Goal: Task Accomplishment & Management: Use online tool/utility

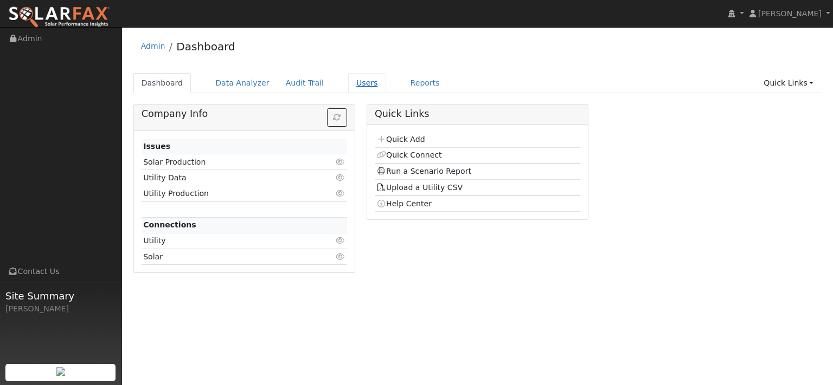
click at [386, 91] on link "Users" at bounding box center [367, 83] width 38 height 20
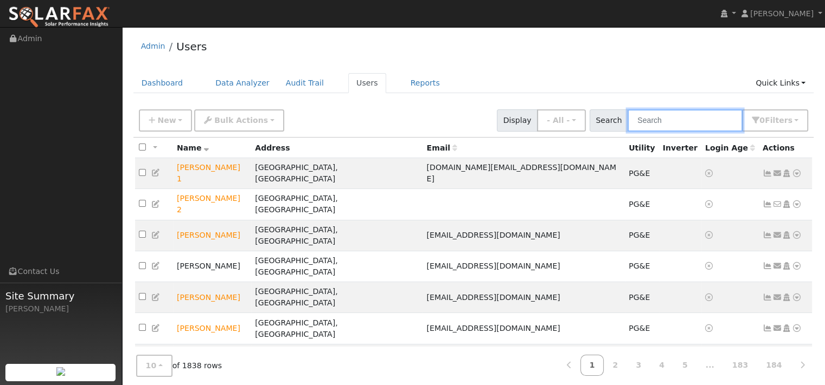
click at [627, 132] on input "text" at bounding box center [684, 121] width 115 height 22
paste input "Barbara Natali"
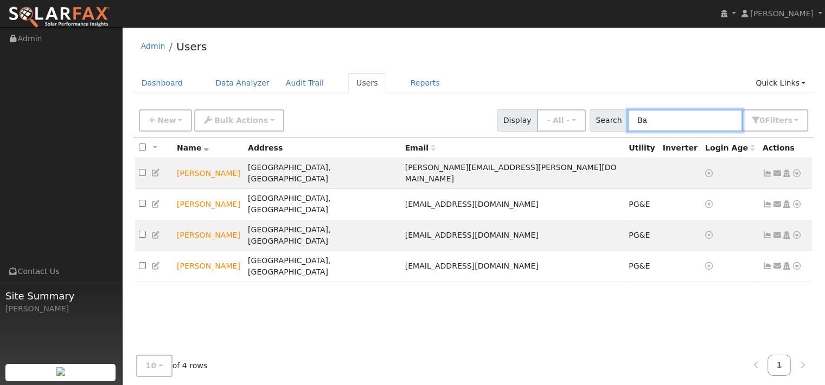
type input "B"
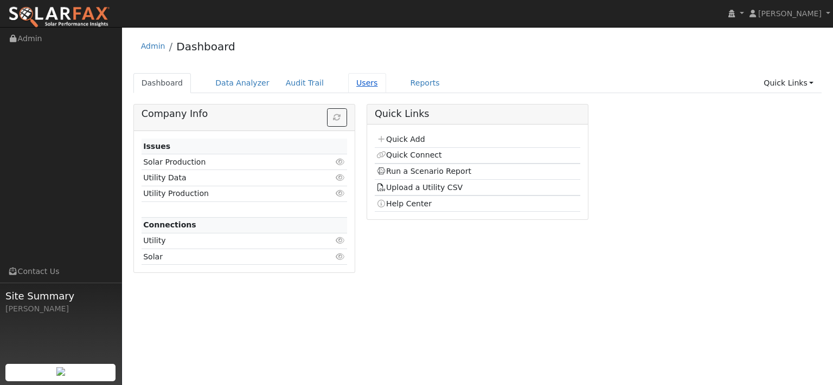
click at [386, 87] on link "Users" at bounding box center [367, 83] width 38 height 20
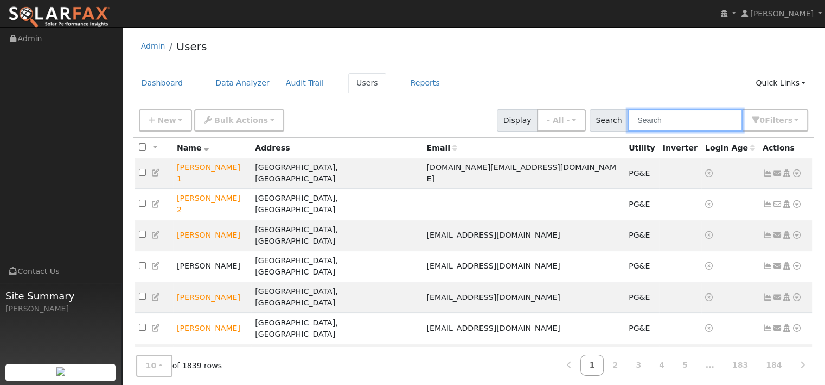
click at [627, 132] on input "text" at bounding box center [684, 121] width 115 height 22
paste input "[PERSON_NAME]"
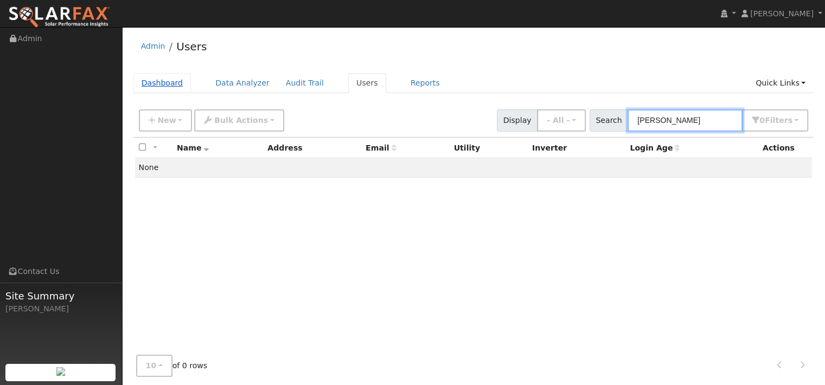
type input "[PERSON_NAME]"
click at [176, 91] on link "Dashboard" at bounding box center [162, 83] width 58 height 20
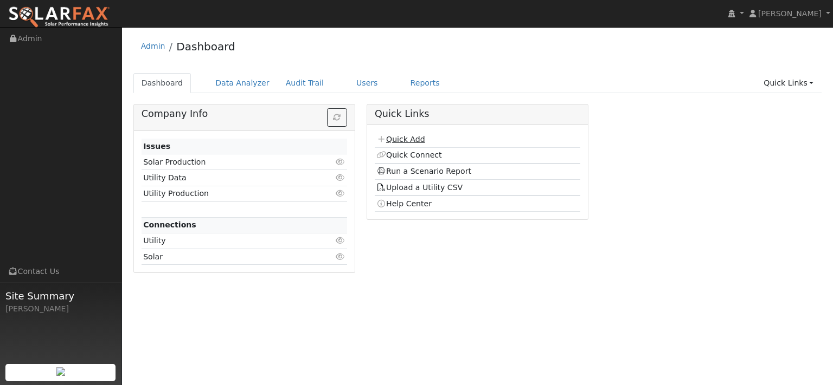
click at [410, 144] on link "Quick Add" at bounding box center [400, 139] width 48 height 9
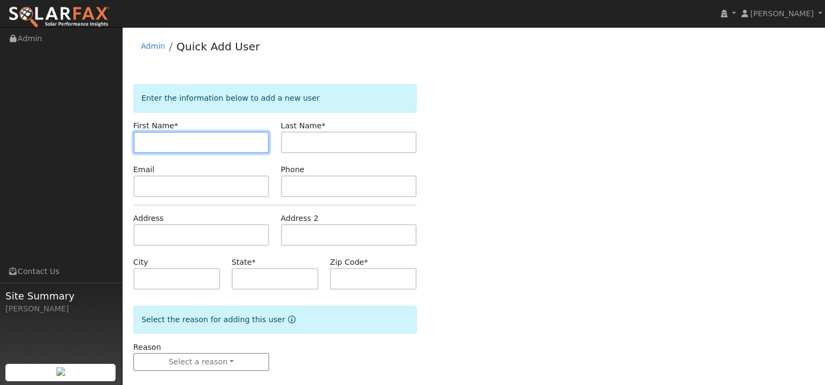
click at [151, 153] on input "text" at bounding box center [201, 143] width 136 height 22
paste input "[PERSON_NAME]"
type input "[PERSON_NAME]"
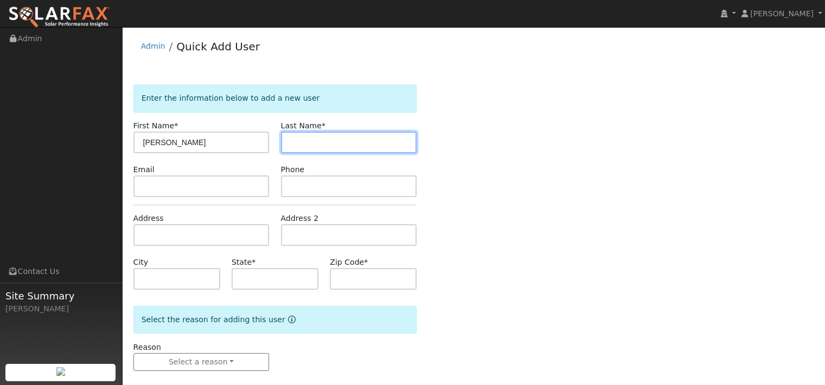
click at [308, 153] on input "text" at bounding box center [349, 143] width 136 height 22
paste input "[PERSON_NAME]"
type input "[PERSON_NAME]"
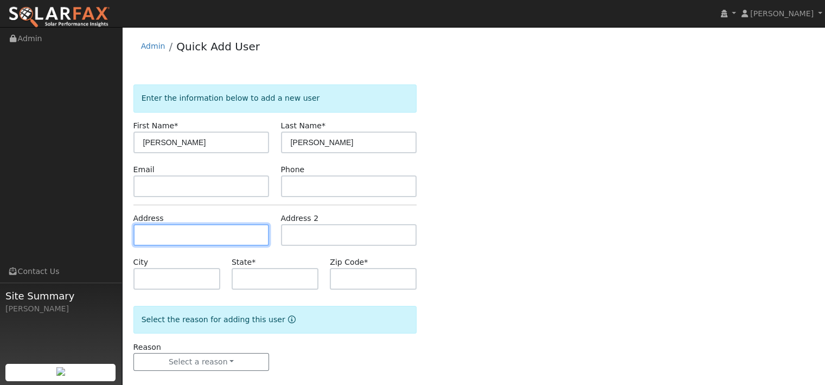
click at [195, 246] on input "text" at bounding box center [201, 235] width 136 height 22
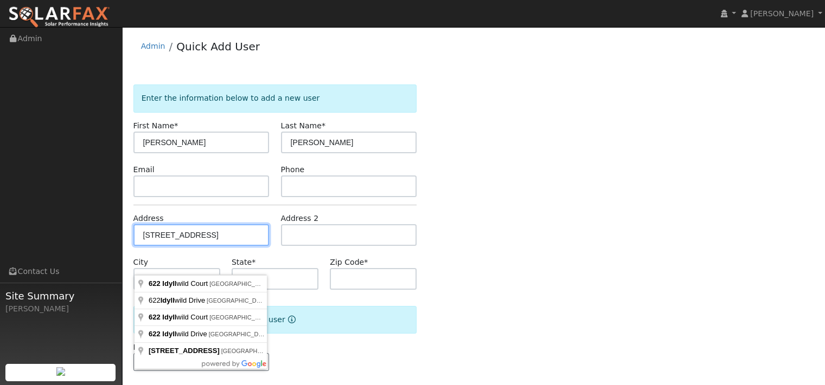
type input "622 Idyllwild Court"
type input "[GEOGRAPHIC_DATA]"
type input "CA"
type input "94534"
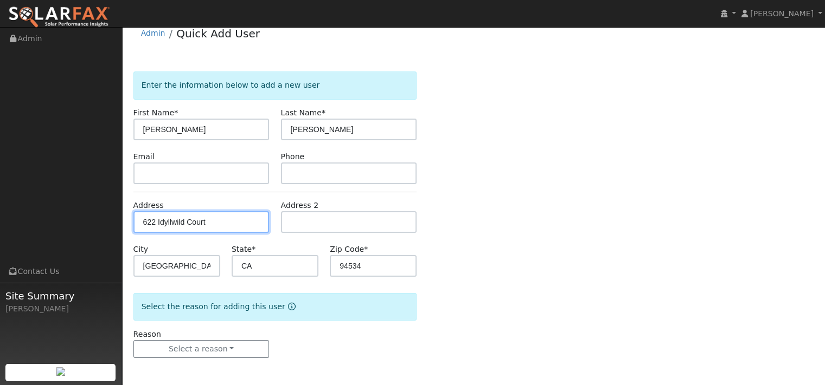
scroll to position [60, 0]
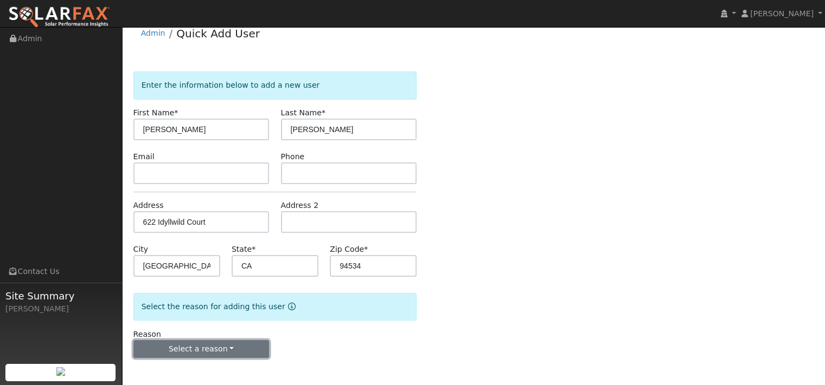
click at [213, 349] on button "Select a reason" at bounding box center [201, 349] width 136 height 18
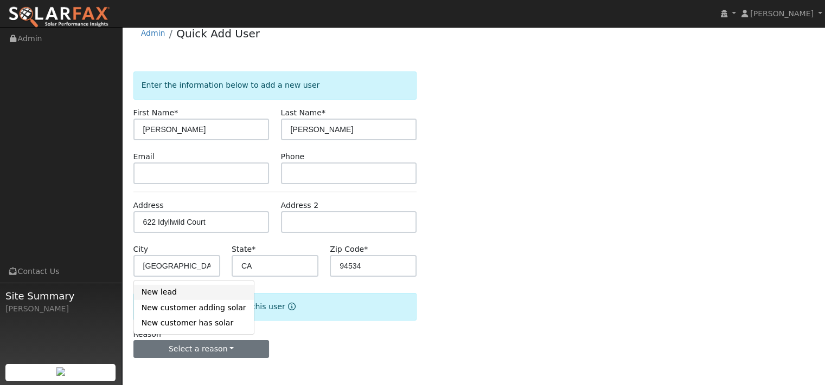
click at [167, 288] on link "New lead" at bounding box center [194, 292] width 120 height 15
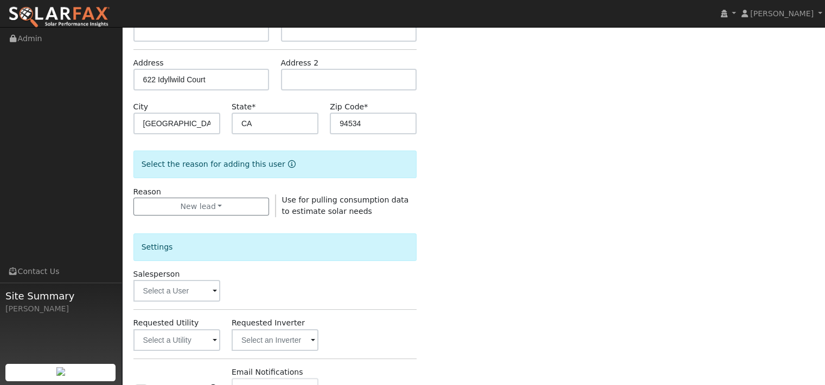
scroll to position [276, 0]
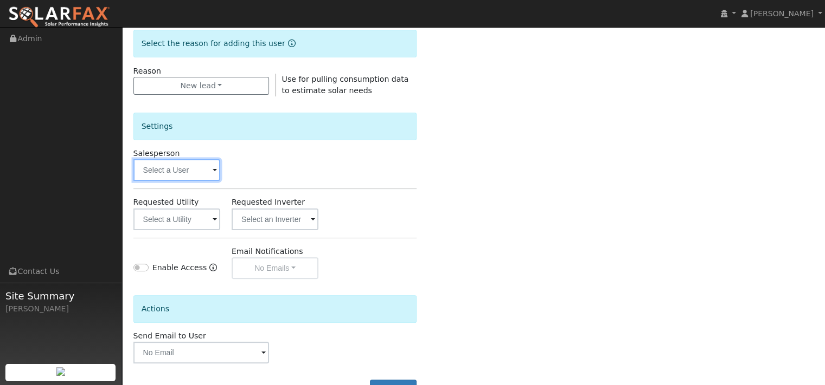
click at [189, 181] on input "text" at bounding box center [176, 170] width 87 height 22
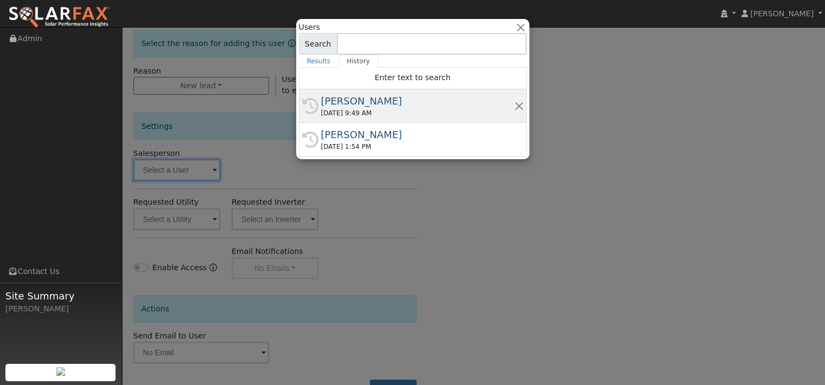
click at [325, 118] on div "09/20/2025 9:49 AM" at bounding box center [417, 113] width 193 height 10
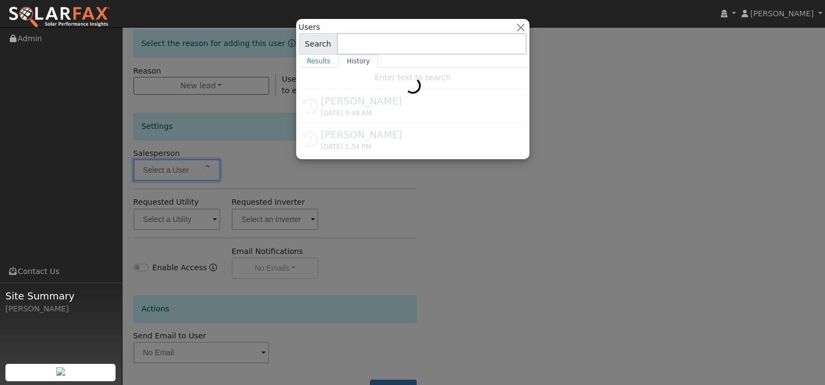
type input "[PERSON_NAME]"
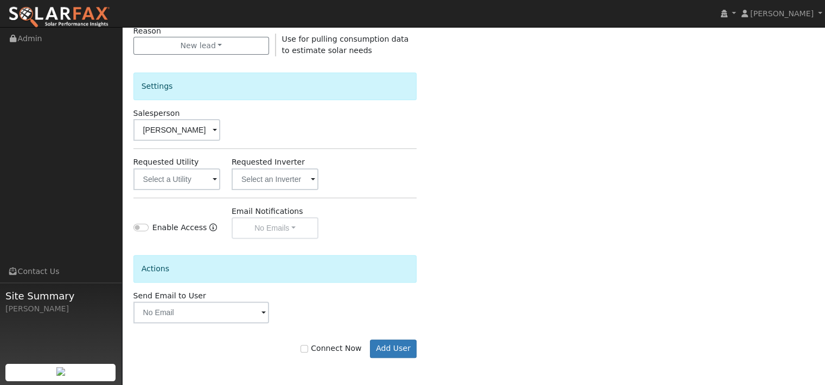
scroll to position [385, 0]
click at [210, 173] on input "text" at bounding box center [176, 180] width 87 height 22
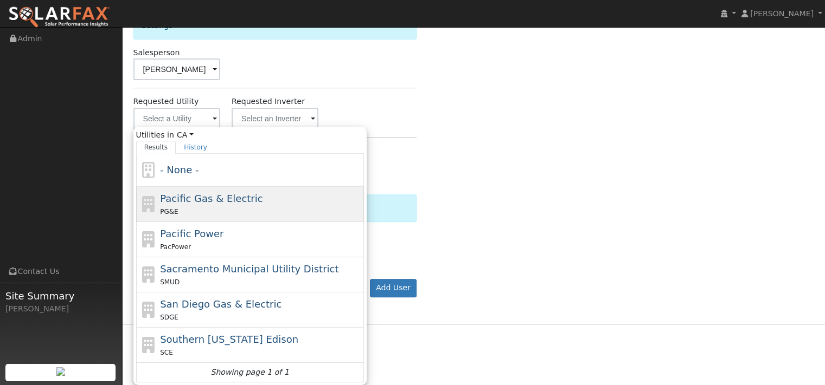
click at [196, 204] on span "Pacific Gas & Electric" at bounding box center [211, 198] width 102 height 11
type input "Pacific Gas & Electric"
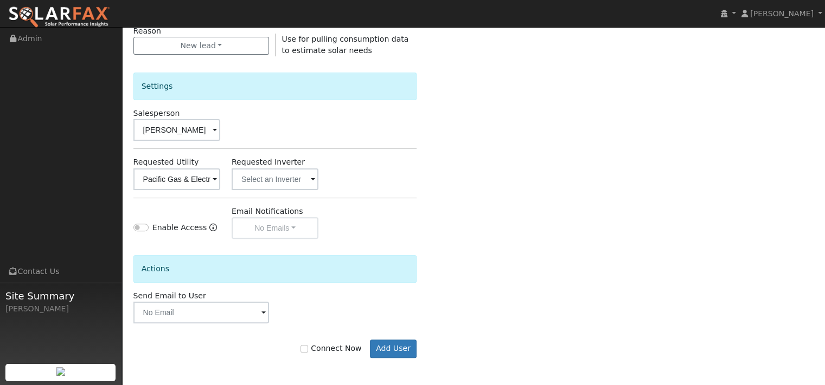
click at [455, 229] on div "Enter the information below to add a new user First Name * Barbara Last Name * …" at bounding box center [473, 74] width 680 height 612
click at [300, 351] on input "Connect Now" at bounding box center [304, 349] width 8 height 8
checkbox input "true"
click at [391, 350] on button "Add User" at bounding box center [393, 349] width 47 height 18
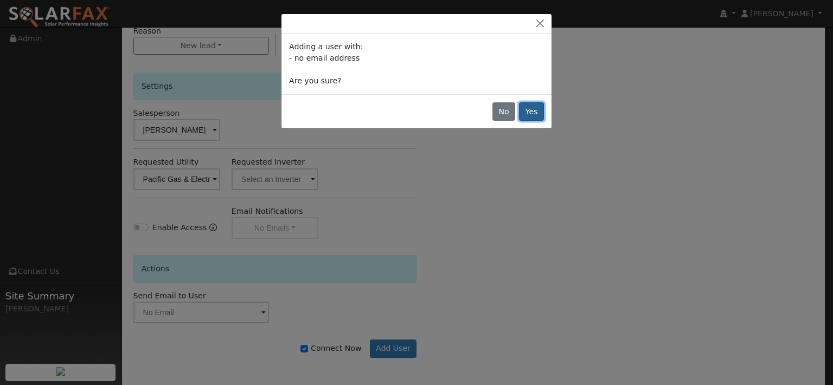
click at [523, 121] on button "Yes" at bounding box center [531, 111] width 25 height 18
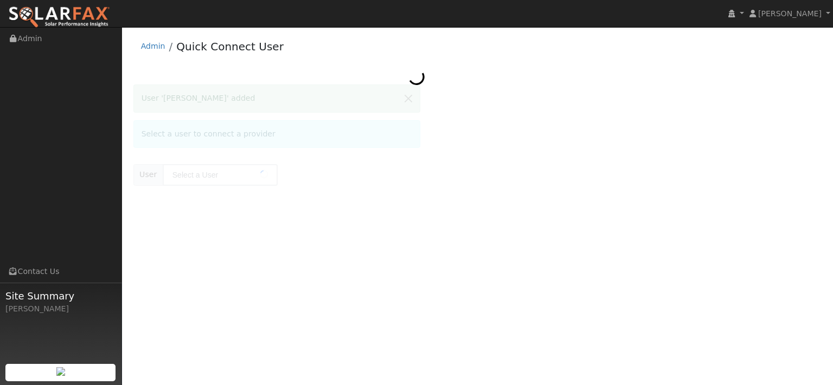
type input "[PERSON_NAME]"
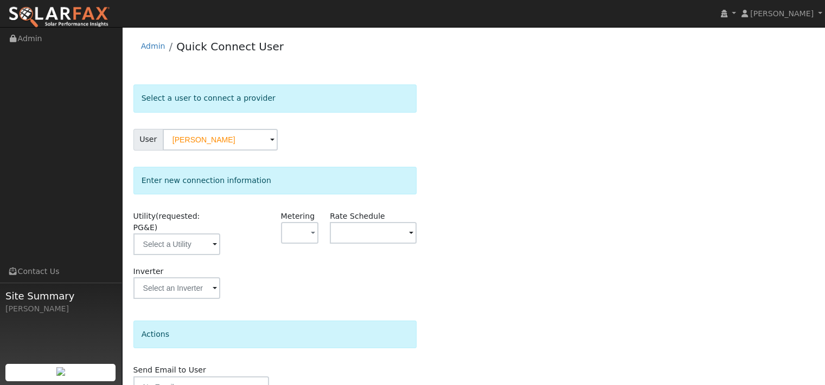
click at [488, 227] on div "Select a user to connect a provider User [PERSON_NAME] Account Default Account …" at bounding box center [473, 261] width 680 height 353
click at [202, 255] on input "text" at bounding box center [176, 245] width 87 height 22
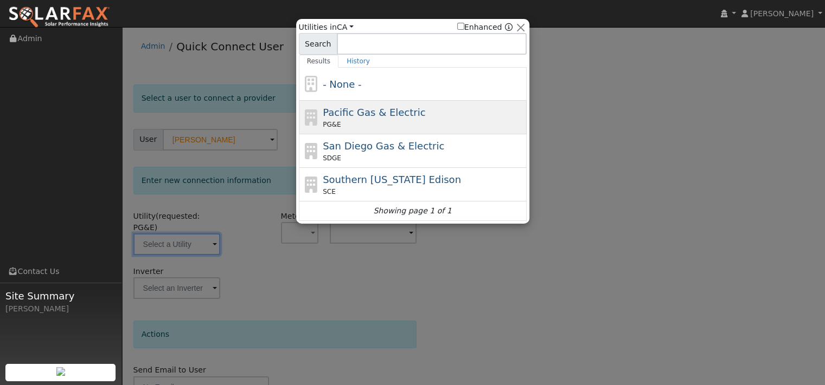
click at [346, 118] on span "Pacific Gas & Electric" at bounding box center [374, 112] width 102 height 11
type input "PG&E"
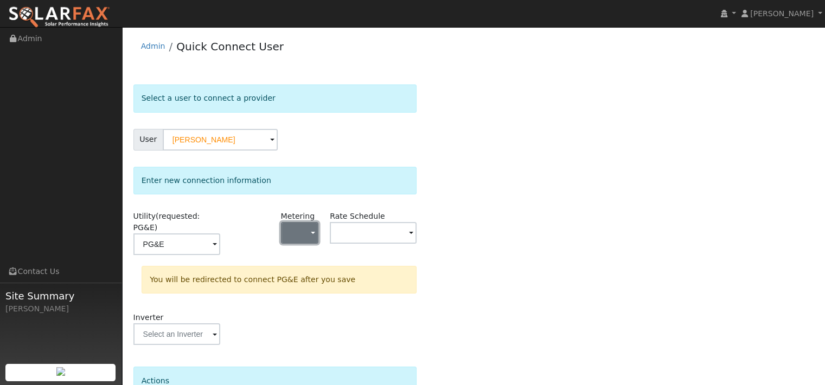
click at [305, 244] on button "button" at bounding box center [300, 233] width 38 height 22
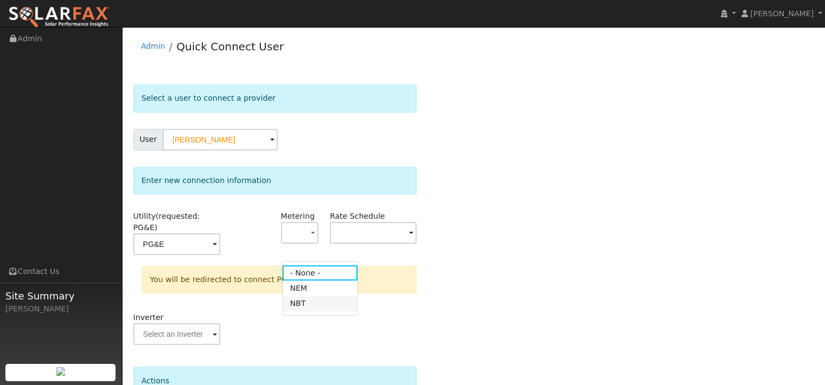
click at [302, 312] on link "NBT" at bounding box center [319, 304] width 75 height 15
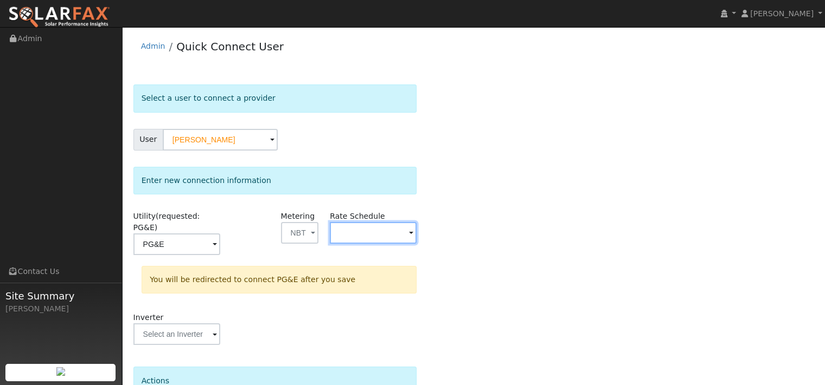
click at [393, 244] on input "text" at bounding box center [373, 233] width 87 height 22
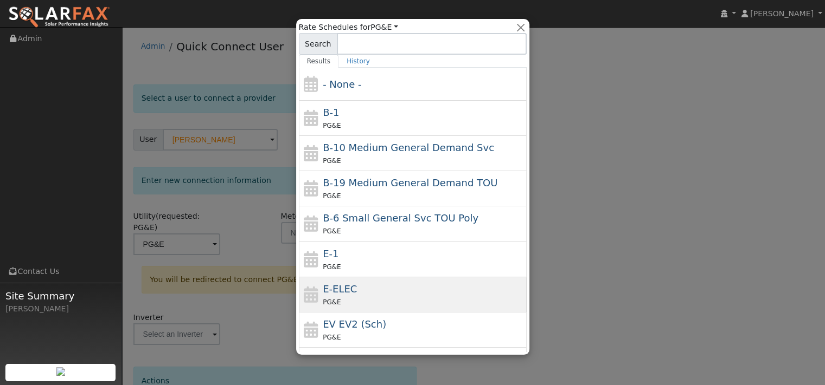
click at [355, 306] on div "E-ELEC PG&E" at bounding box center [423, 295] width 201 height 26
type input "E-ELEC"
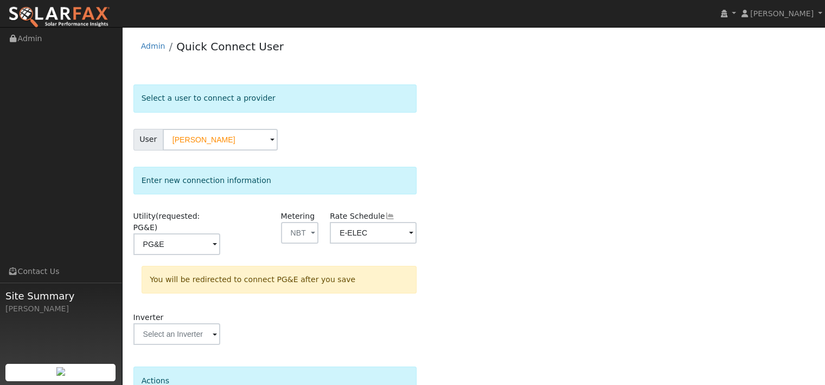
click at [562, 252] on div "Select a user to connect a provider User [PERSON_NAME] Account Default Account …" at bounding box center [473, 285] width 680 height 400
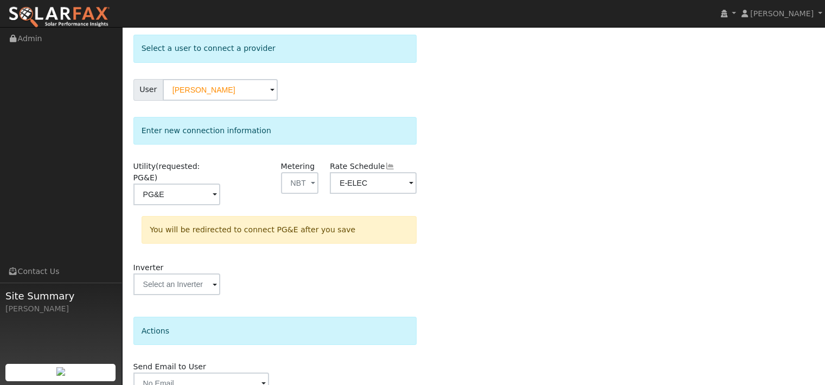
scroll to position [156, 0]
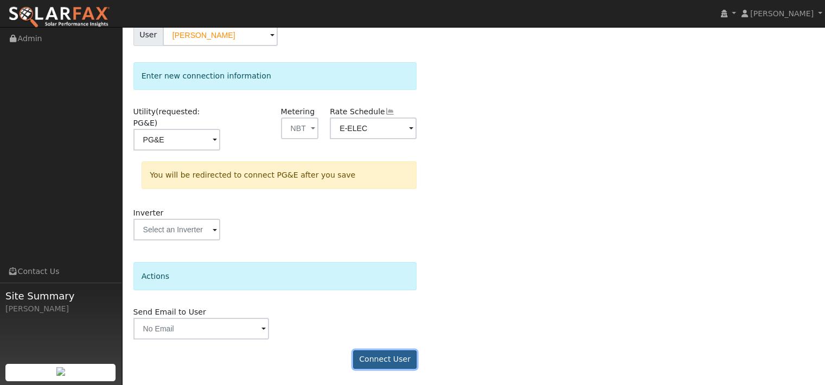
click at [365, 358] on button "Connect User" at bounding box center [385, 360] width 64 height 18
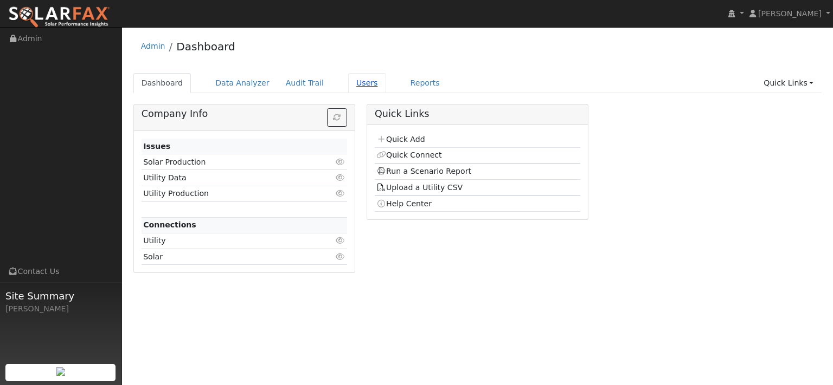
click at [386, 88] on link "Users" at bounding box center [367, 83] width 38 height 20
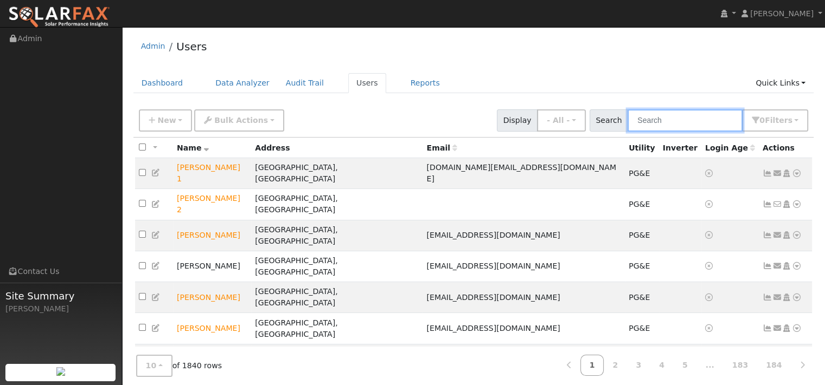
click at [627, 132] on input "text" at bounding box center [684, 121] width 115 height 22
paste input "barb.natali@gmail.com"
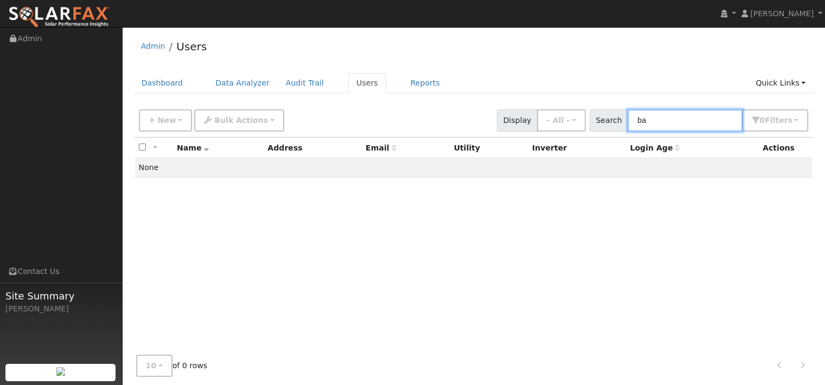
type input "b"
drag, startPoint x: 674, startPoint y: 130, endPoint x: 579, endPoint y: 130, distance: 95.4
click at [589, 130] on div "Search 622 idyllwood 0 Filter s My accounts Role Show - All - Show Leads Admin …" at bounding box center [698, 121] width 219 height 22
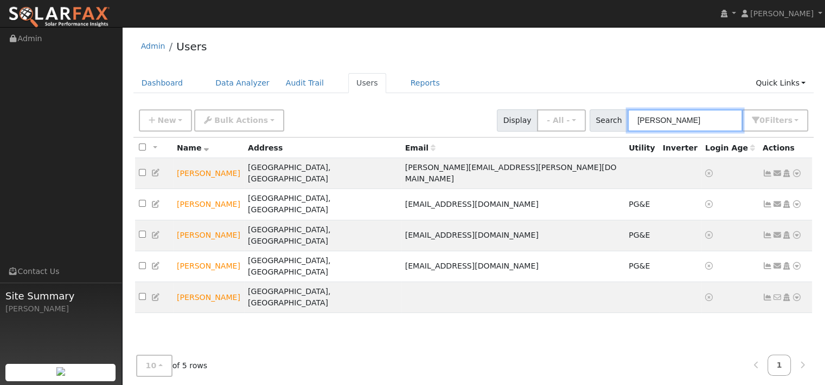
type input "barbara"
click at [48, 15] on img at bounding box center [59, 17] width 102 height 23
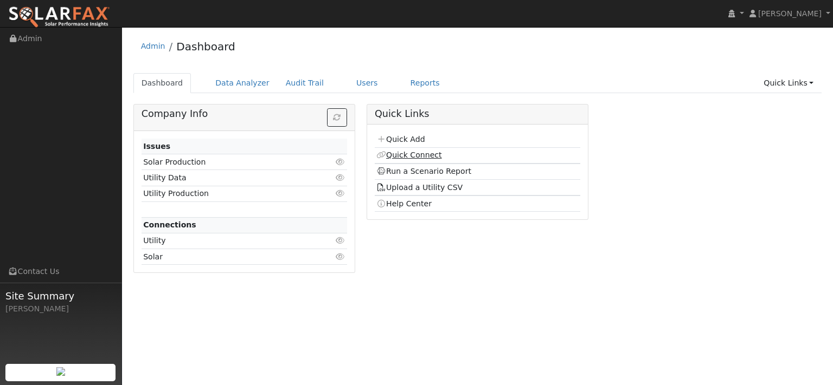
click at [409, 159] on link "Quick Connect" at bounding box center [408, 155] width 65 height 9
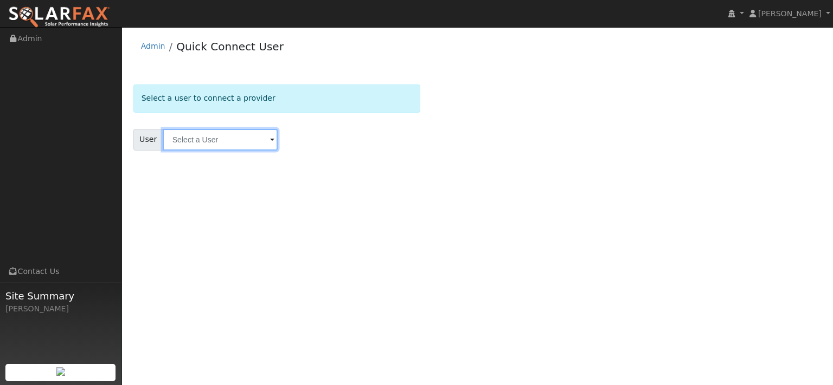
click at [242, 151] on input "text" at bounding box center [220, 140] width 115 height 22
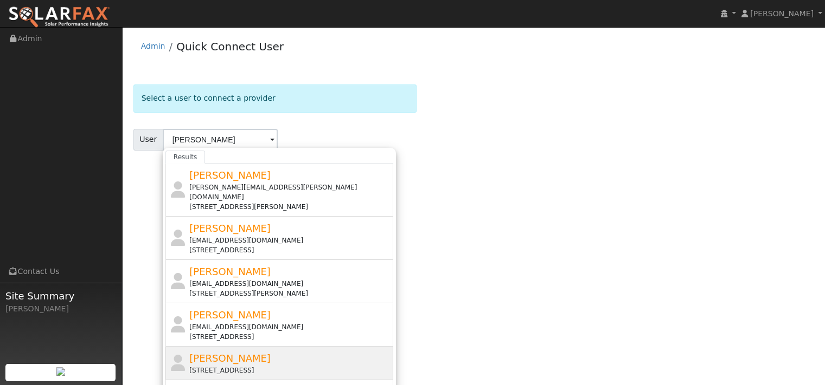
click at [252, 364] on span "[PERSON_NAME]" at bounding box center [229, 358] width 81 height 11
type input "[PERSON_NAME]"
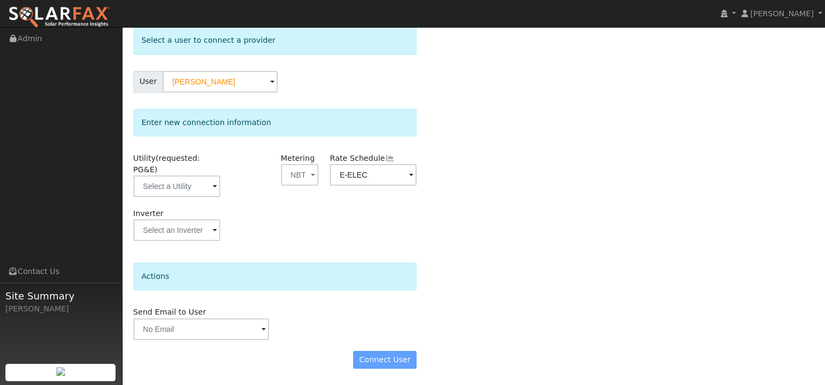
scroll to position [101, 0]
click at [353, 356] on div "Connect User" at bounding box center [274, 360] width 295 height 18
click at [178, 176] on input "text" at bounding box center [176, 187] width 87 height 22
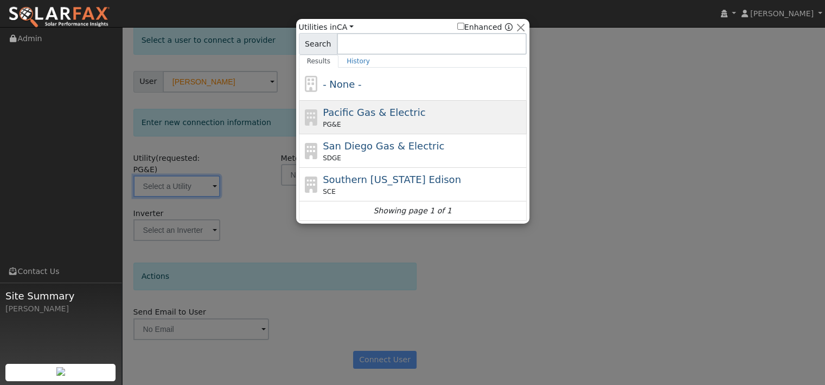
click at [342, 117] on span "Pacific Gas & Electric" at bounding box center [374, 112] width 102 height 11
type input "PG&E"
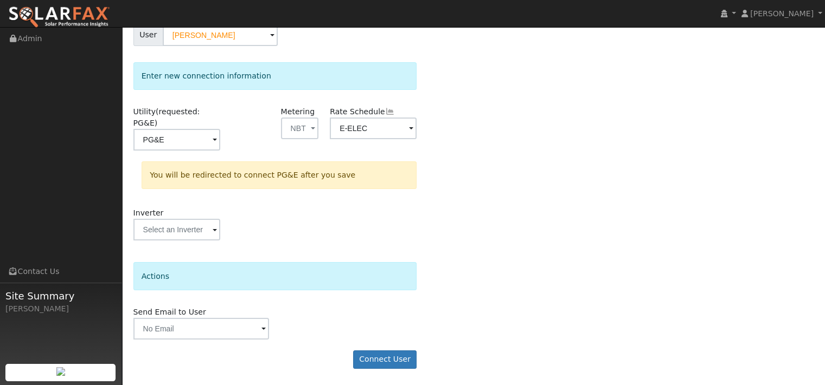
scroll to position [156, 0]
click at [373, 356] on button "Connect User" at bounding box center [385, 360] width 64 height 18
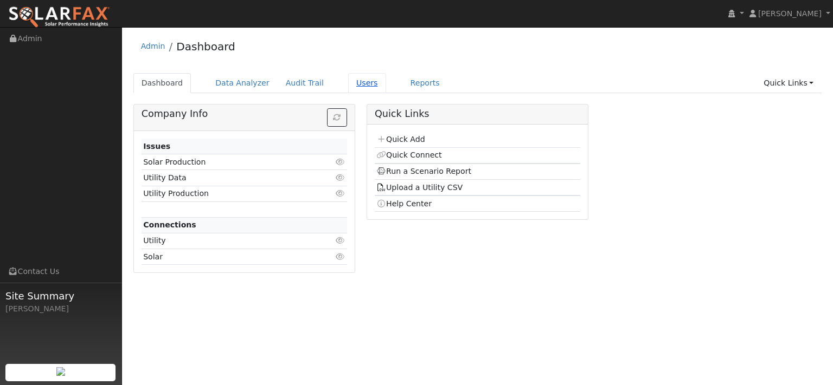
click at [386, 93] on link "Users" at bounding box center [367, 83] width 38 height 20
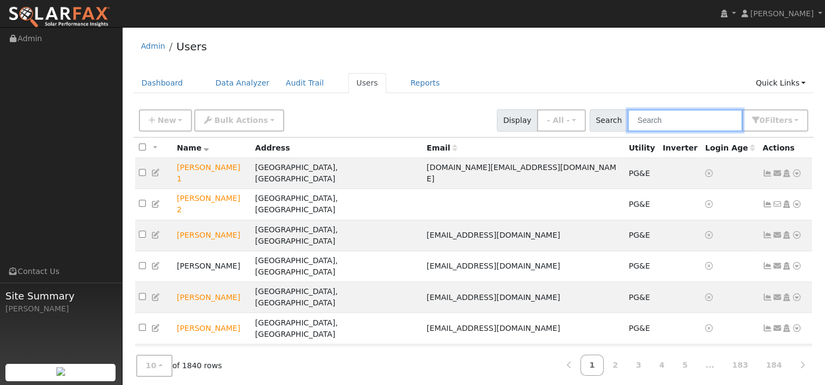
click at [627, 132] on input "text" at bounding box center [684, 121] width 115 height 22
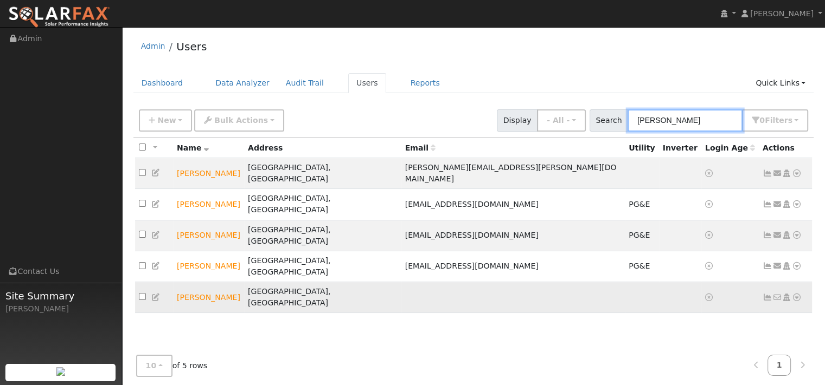
type input "barbara"
click at [792, 294] on icon at bounding box center [797, 298] width 10 height 8
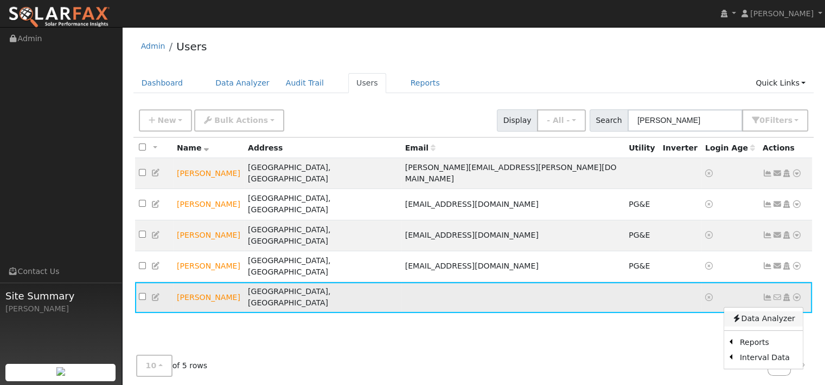
click at [768, 313] on link "Data Analyzer" at bounding box center [763, 319] width 79 height 15
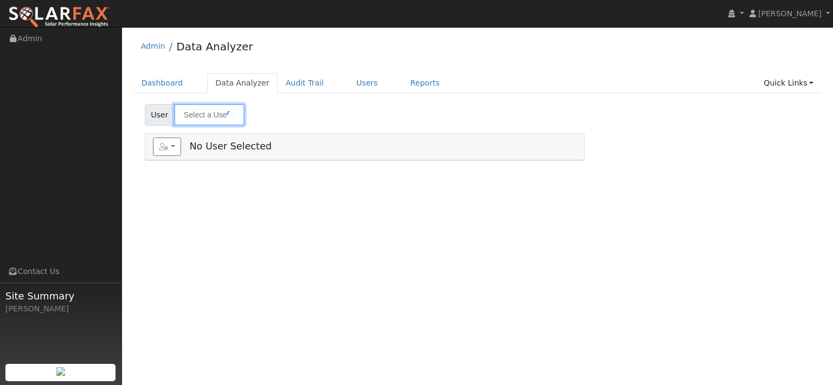
type input "[PERSON_NAME]"
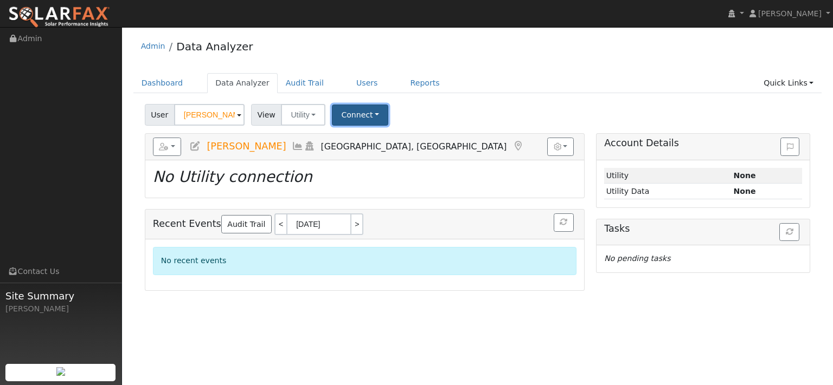
click at [388, 126] on button "Connect" at bounding box center [360, 115] width 56 height 21
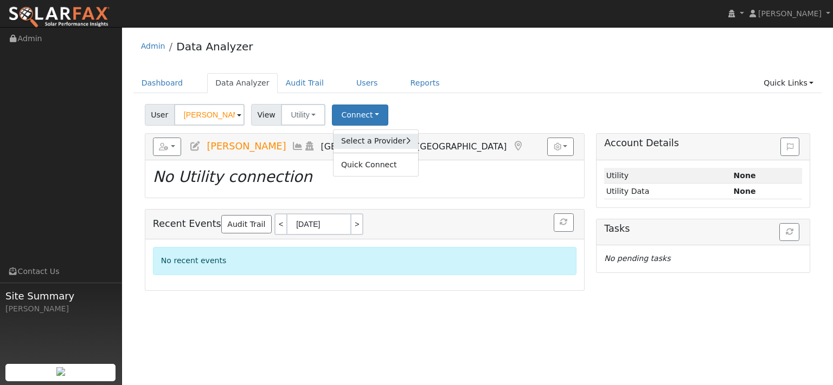
click at [399, 149] on link "Select a Provider" at bounding box center [375, 141] width 85 height 15
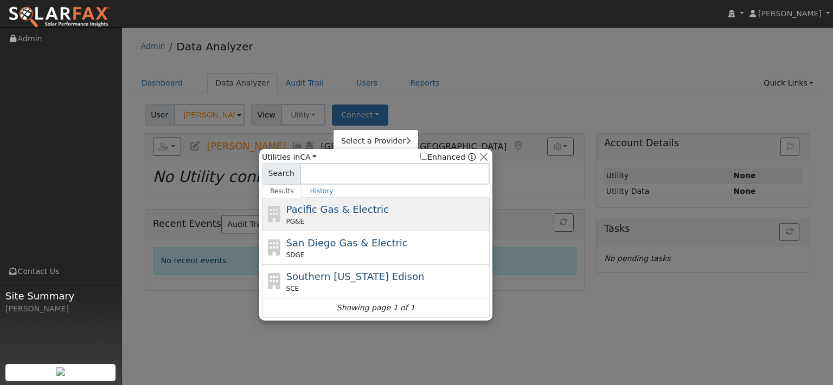
click at [371, 215] on span "Pacific Gas & Electric" at bounding box center [337, 209] width 102 height 11
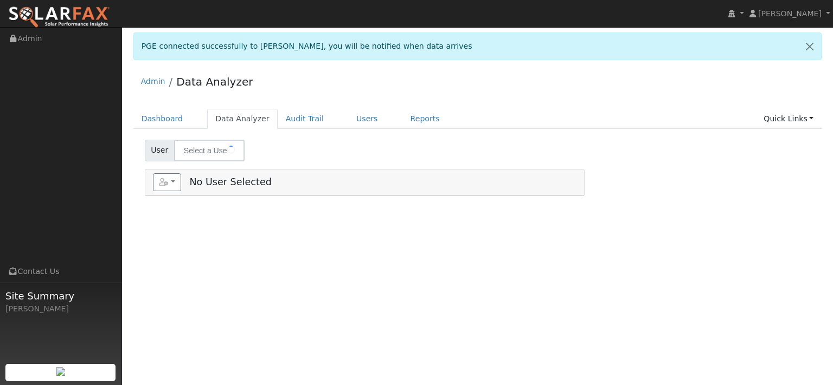
type input "[PERSON_NAME]"
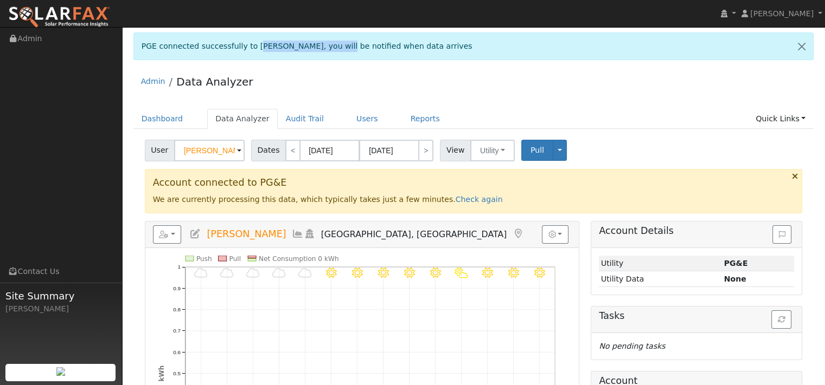
drag, startPoint x: 274, startPoint y: 49, endPoint x: 372, endPoint y: 49, distance: 98.1
click at [372, 49] on div "PGE connected successfully to Barbara Natali-Sherman, you will be notified when…" at bounding box center [473, 47] width 680 height 28
copy div "[PERSON_NAME]"
click at [654, 101] on div "Admin Data Analyzer" at bounding box center [473, 84] width 680 height 33
click at [139, 119] on div "Admin Data Analyzer Dashboard Data Analyzer Audit Trail Users Reports Quick Lin…" at bounding box center [473, 353] width 692 height 571
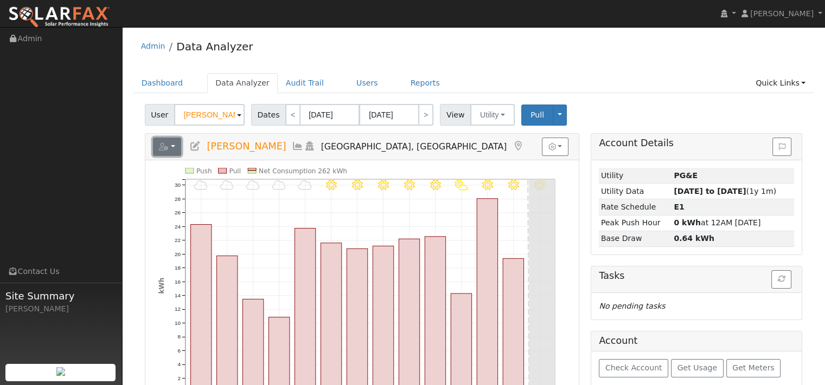
click at [169, 151] on icon "button" at bounding box center [164, 147] width 10 height 8
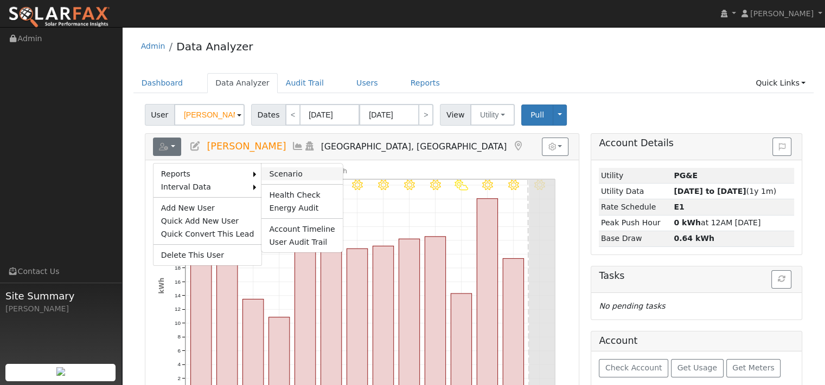
click at [302, 181] on link "Scenario" at bounding box center [301, 174] width 81 height 13
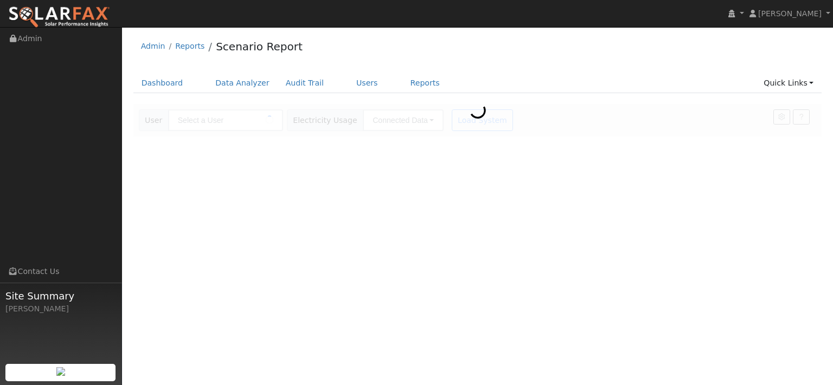
type input "[PERSON_NAME]"
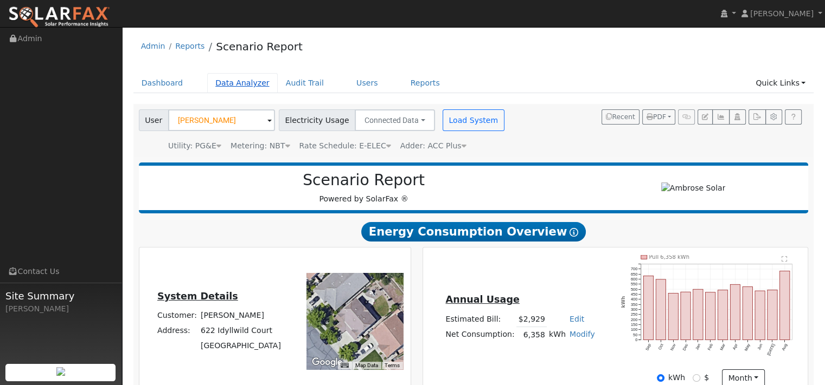
click at [260, 91] on link "Data Analyzer" at bounding box center [242, 83] width 70 height 20
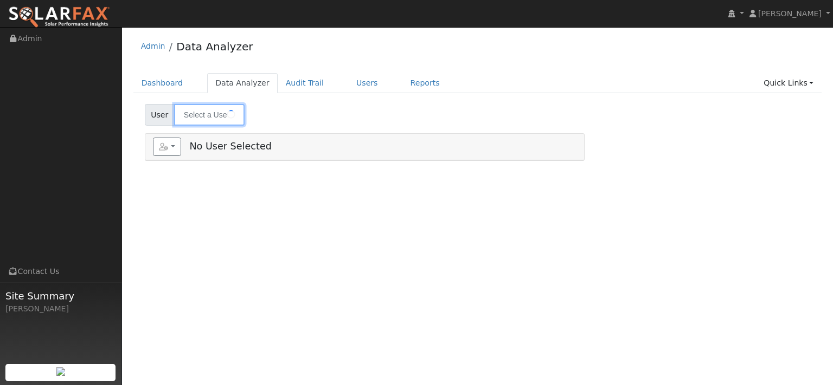
click at [219, 126] on input "text" at bounding box center [209, 115] width 70 height 22
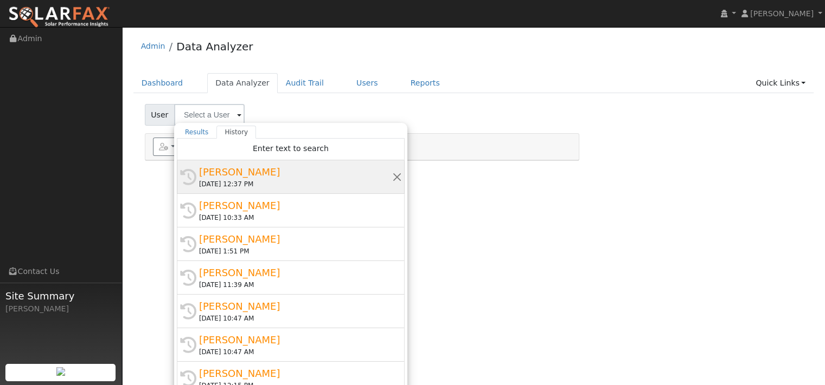
click at [240, 177] on div "[PERSON_NAME]" at bounding box center [295, 172] width 193 height 15
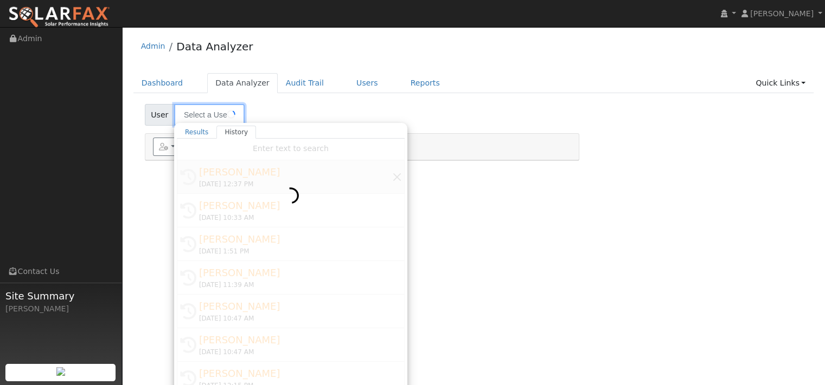
type input "[PERSON_NAME]"
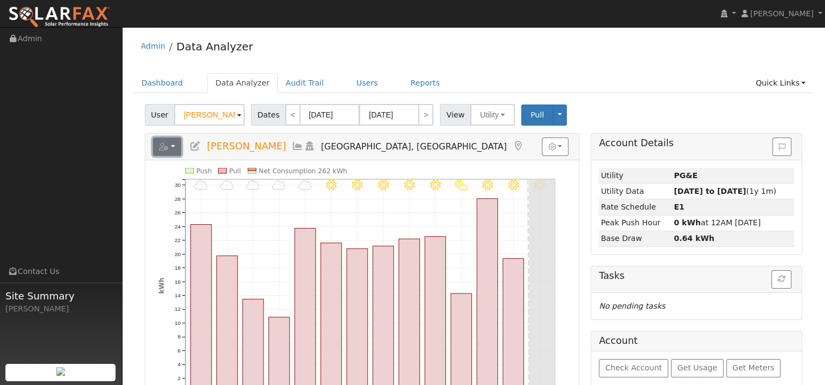
click at [182, 156] on button "button" at bounding box center [167, 147] width 29 height 18
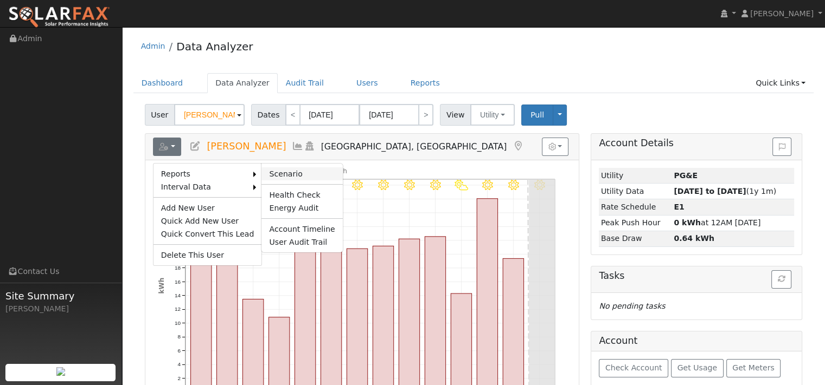
click at [288, 181] on link "Scenario" at bounding box center [301, 174] width 81 height 13
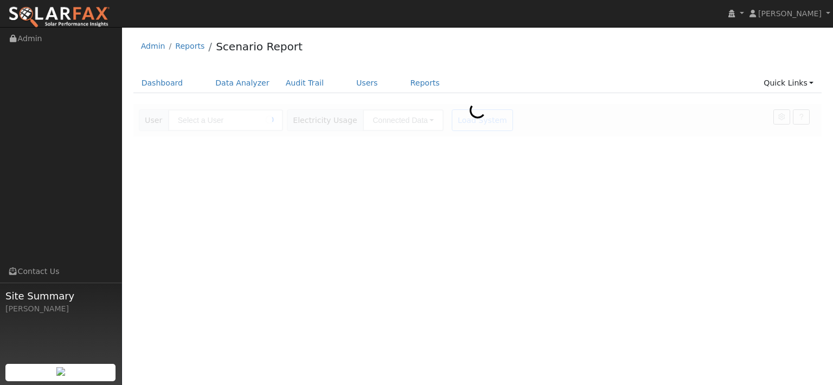
type input "[PERSON_NAME]"
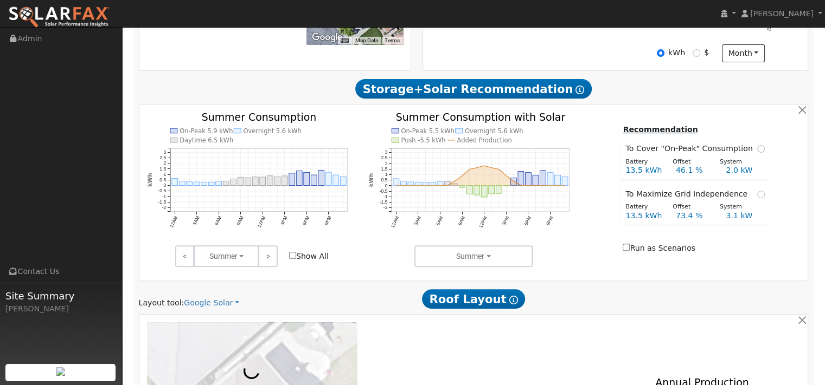
scroll to position [488, 0]
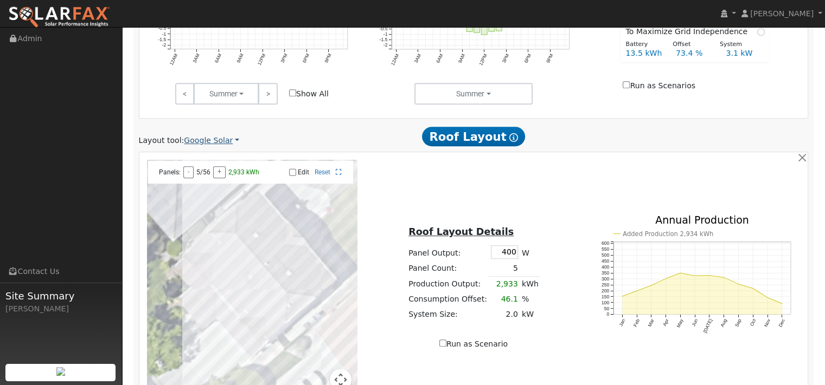
click at [230, 146] on link "Google Solar" at bounding box center [211, 140] width 55 height 11
click at [222, 228] on link "Aurora" at bounding box center [228, 220] width 75 height 15
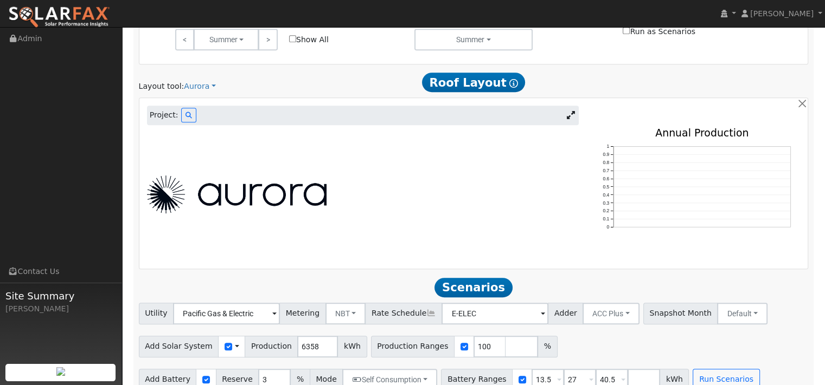
scroll to position [596, 0]
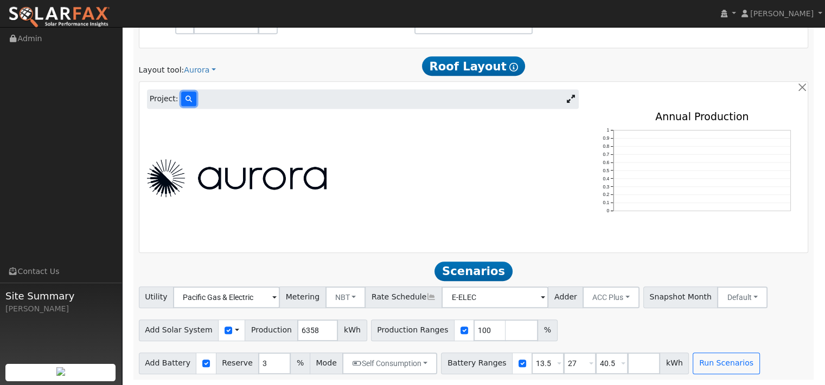
click at [190, 106] on button at bounding box center [188, 99] width 15 height 15
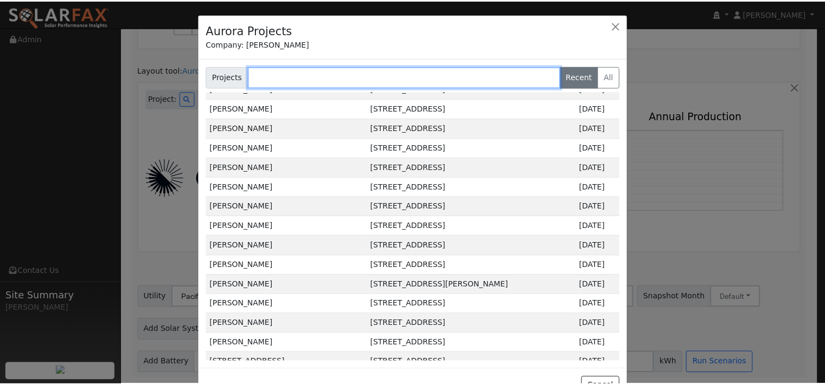
scroll to position [217, 0]
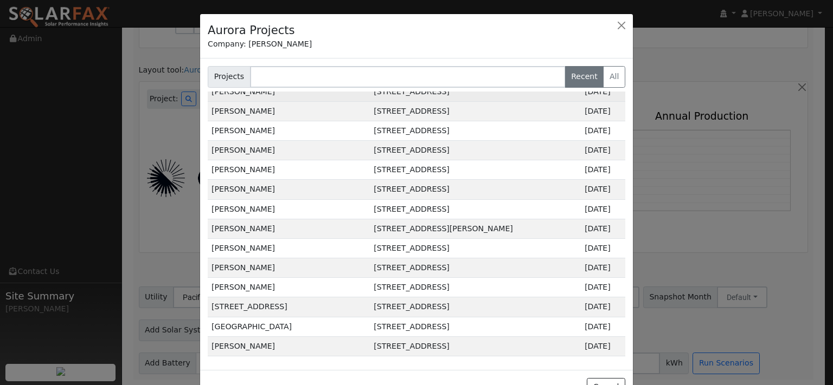
click at [273, 101] on td "Barbara Natali-Sherman" at bounding box center [289, 92] width 162 height 20
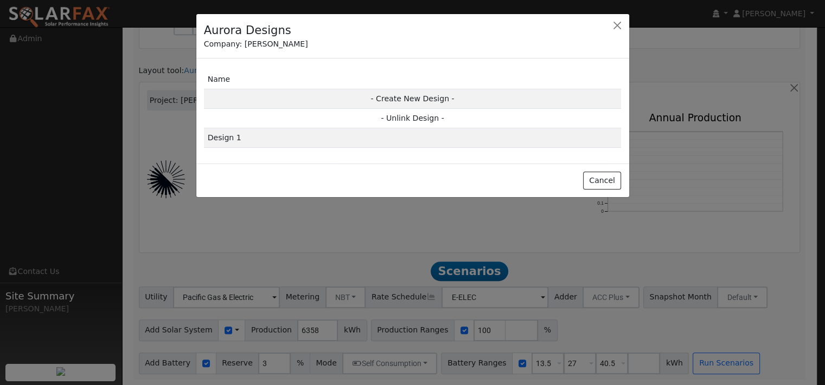
scroll to position [600, 0]
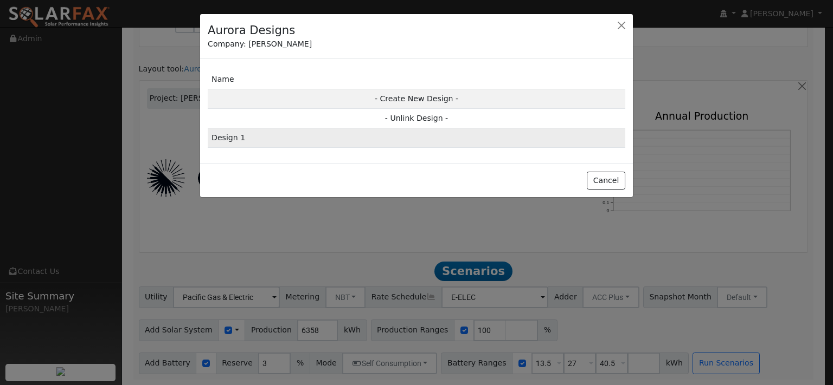
click at [236, 148] on td "Design 1" at bounding box center [416, 138] width 417 height 20
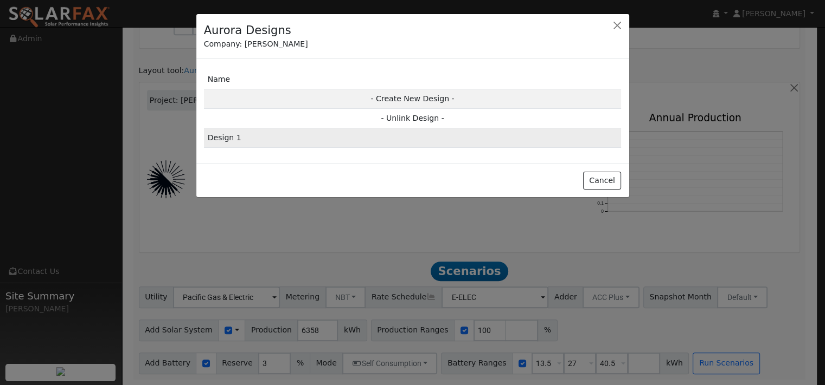
type input "0"
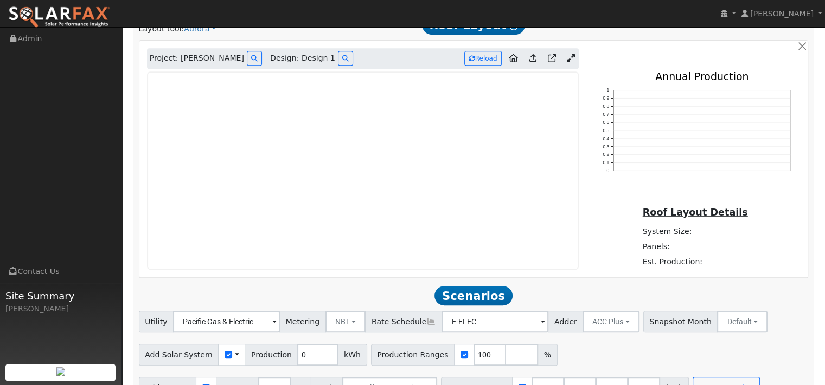
click at [529, 62] on icon at bounding box center [532, 58] width 7 height 8
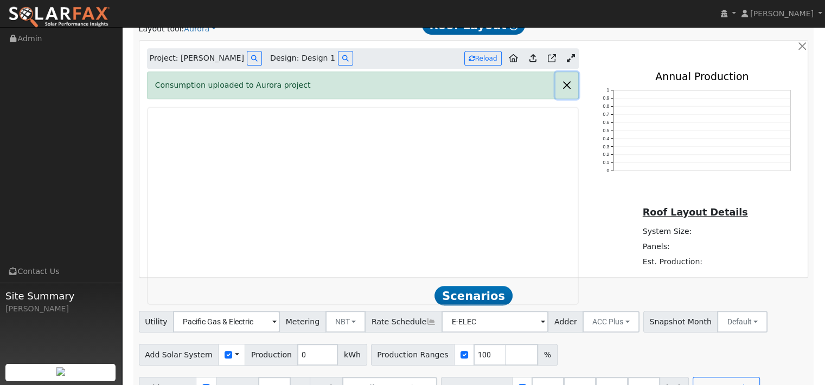
click at [562, 99] on button "button" at bounding box center [566, 85] width 23 height 27
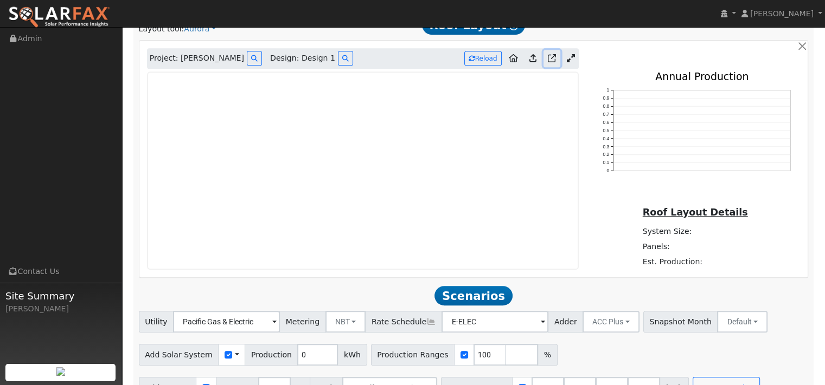
click at [548, 62] on icon at bounding box center [552, 58] width 8 height 8
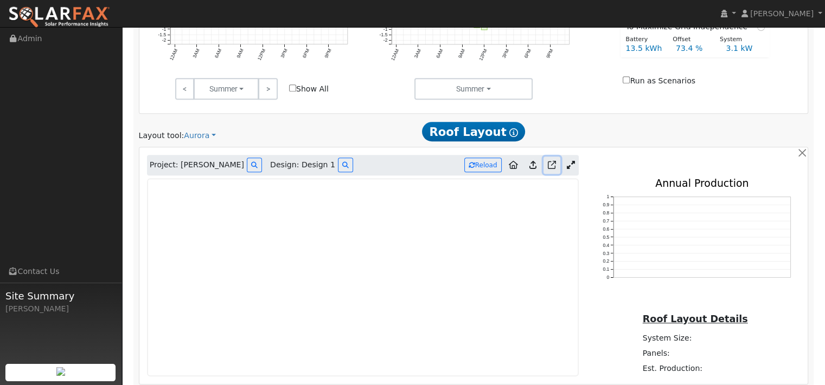
scroll to position [383, 0]
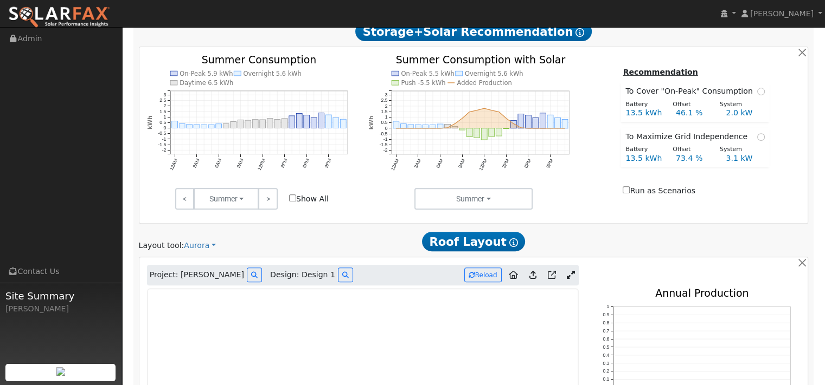
click at [76, 21] on img at bounding box center [59, 17] width 102 height 23
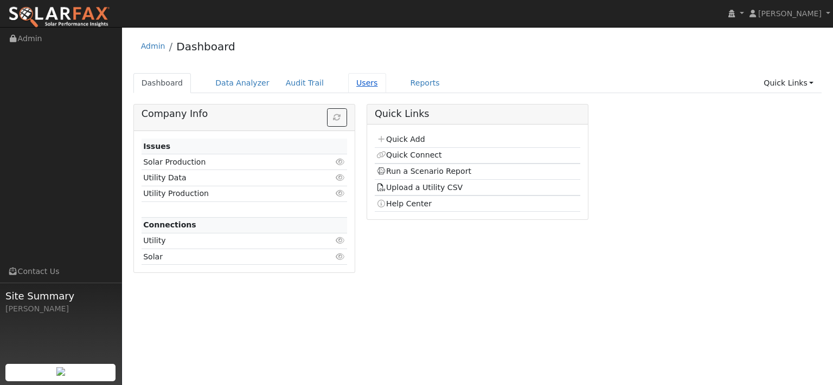
click at [386, 86] on link "Users" at bounding box center [367, 83] width 38 height 20
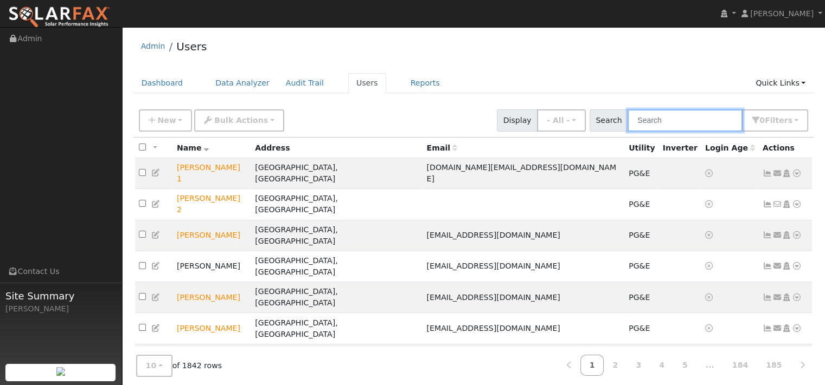
click at [641, 132] on input "text" at bounding box center [684, 121] width 115 height 22
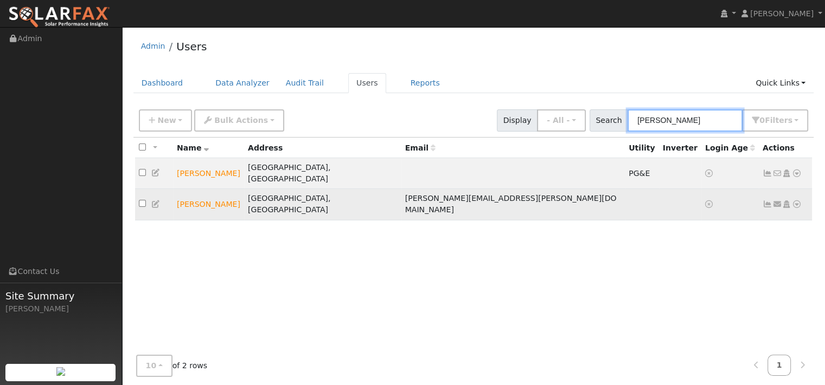
type input "osbun"
click at [792, 208] on icon at bounding box center [797, 205] width 10 height 8
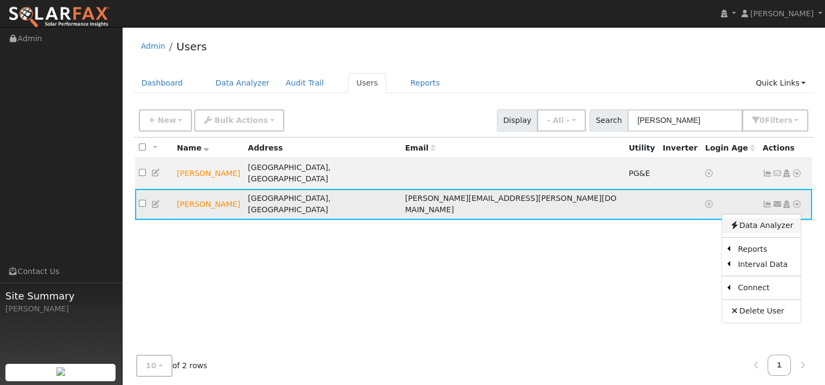
click at [760, 234] on link "Data Analyzer" at bounding box center [761, 225] width 79 height 15
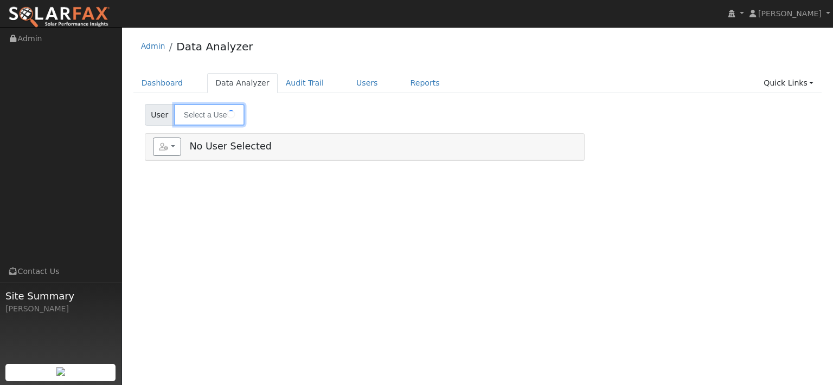
type input "[PERSON_NAME]"
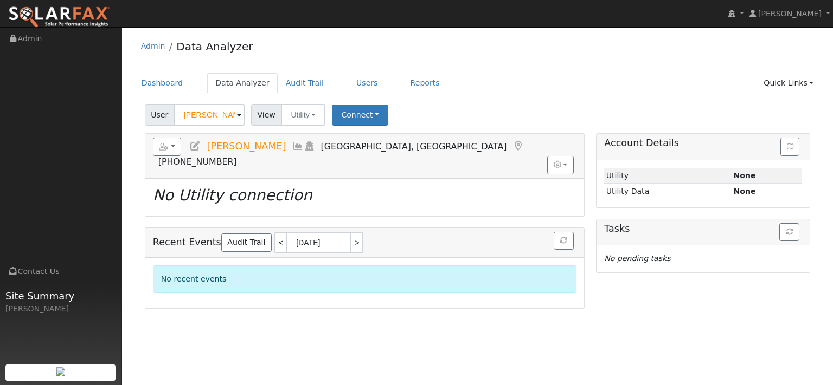
click at [451, 126] on div "User [PERSON_NAME] Account Default Account Default Account [STREET_ADDRESS] Pri…" at bounding box center [478, 112] width 670 height 25
click at [386, 93] on link "Users" at bounding box center [367, 83] width 38 height 20
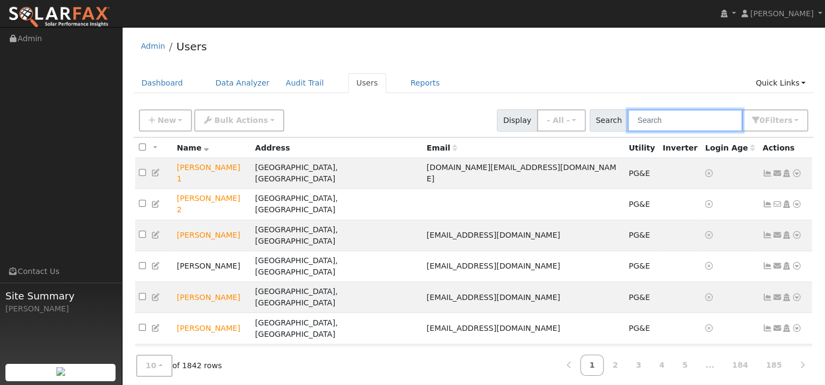
click at [627, 131] on input "text" at bounding box center [684, 121] width 115 height 22
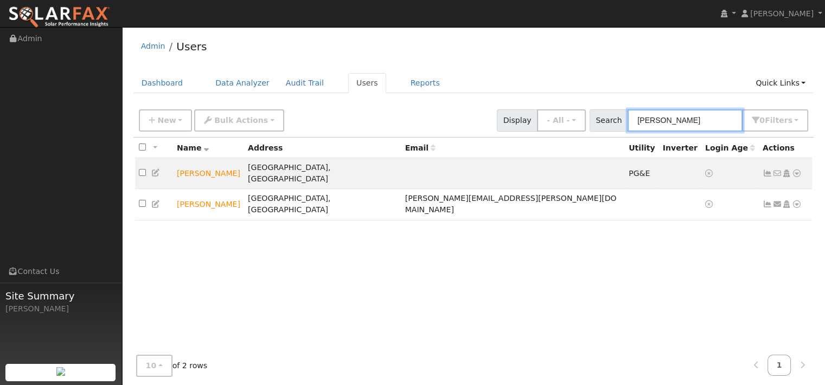
type input "[PERSON_NAME]"
click at [169, 93] on link "Dashboard" at bounding box center [162, 83] width 58 height 20
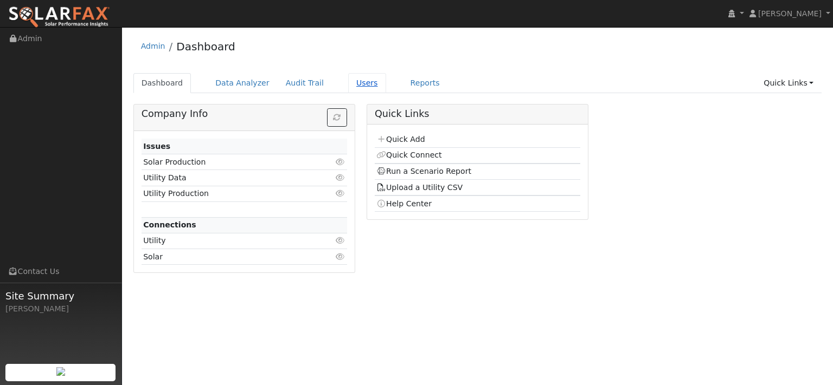
click at [386, 90] on link "Users" at bounding box center [367, 83] width 38 height 20
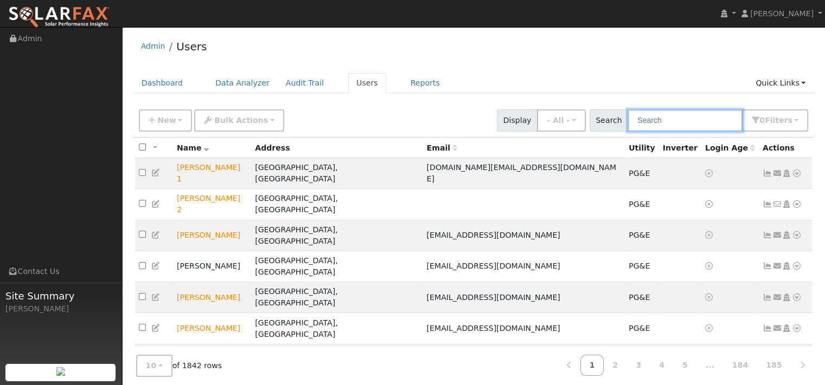
click at [627, 132] on input "text" at bounding box center [684, 121] width 115 height 22
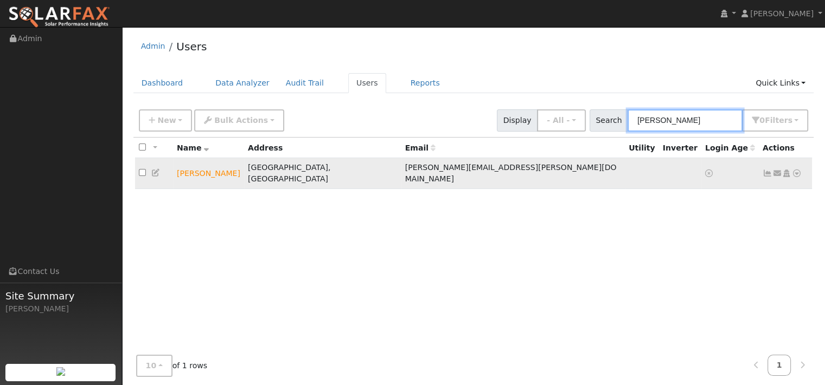
type input "dustin os"
click at [792, 177] on icon at bounding box center [797, 174] width 10 height 8
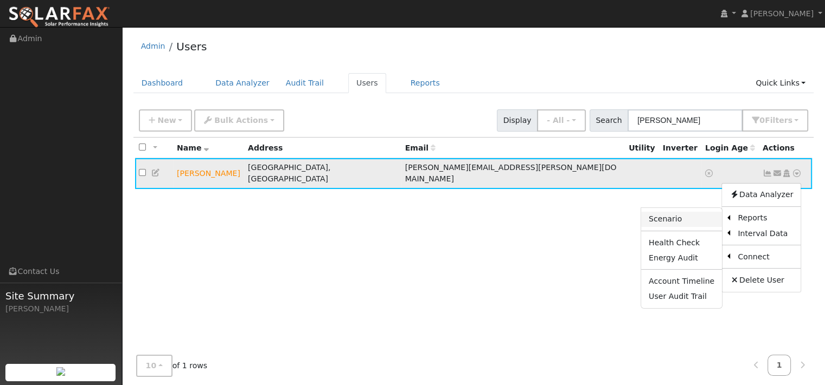
click at [646, 227] on link "Scenario" at bounding box center [681, 219] width 81 height 15
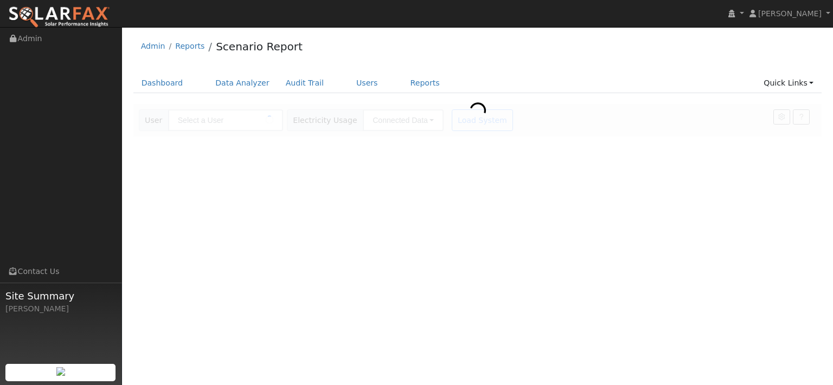
type input "[PERSON_NAME]"
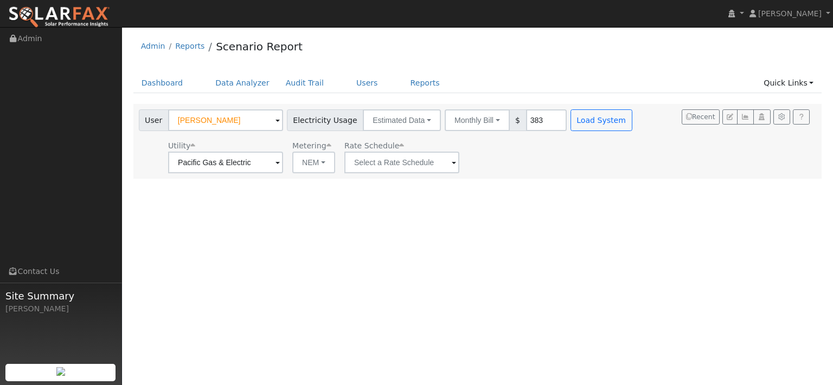
click at [540, 173] on div "Utility Pacific Gas & Electric Metering NEM NEM NBT Rate Schedule" at bounding box center [387, 155] width 500 height 37
click at [167, 91] on link "Dashboard" at bounding box center [162, 83] width 58 height 20
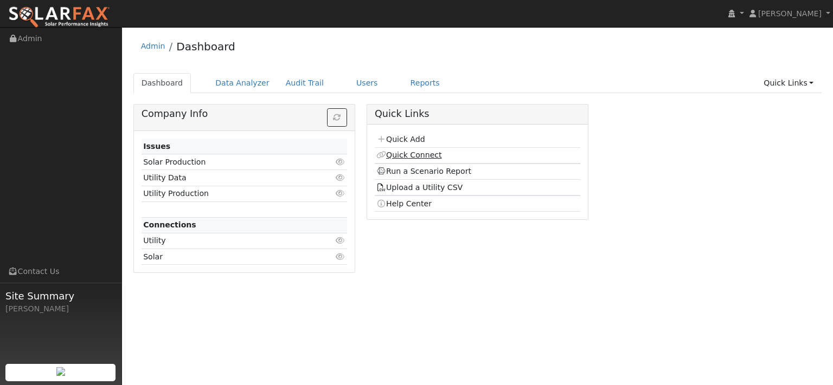
click at [404, 159] on link "Quick Connect" at bounding box center [408, 155] width 65 height 9
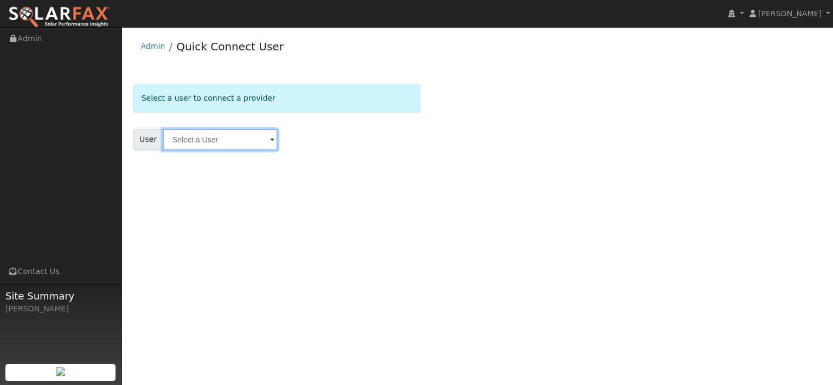
click at [241, 151] on input "text" at bounding box center [220, 140] width 115 height 22
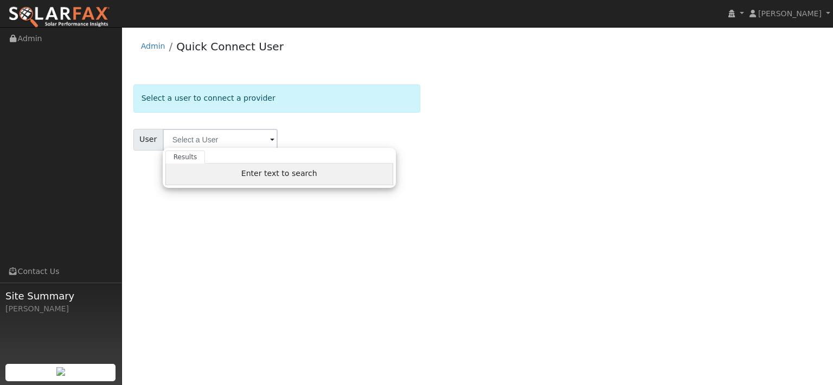
click at [253, 178] on span "Enter text to search" at bounding box center [279, 173] width 76 height 9
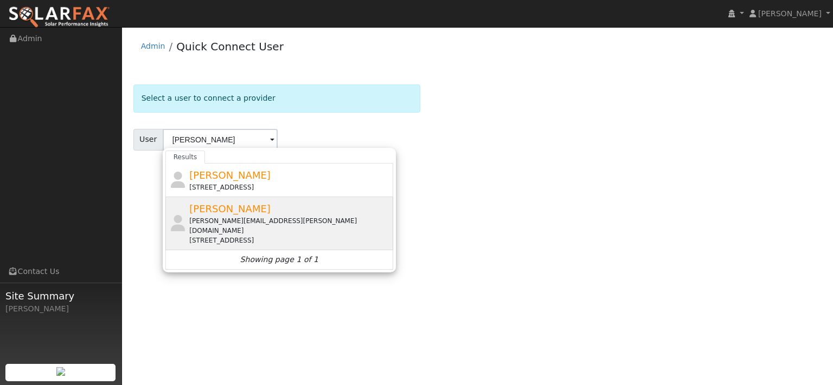
click at [240, 215] on span "Dustin Osbun" at bounding box center [229, 208] width 81 height 11
type input "Dustin Osbun"
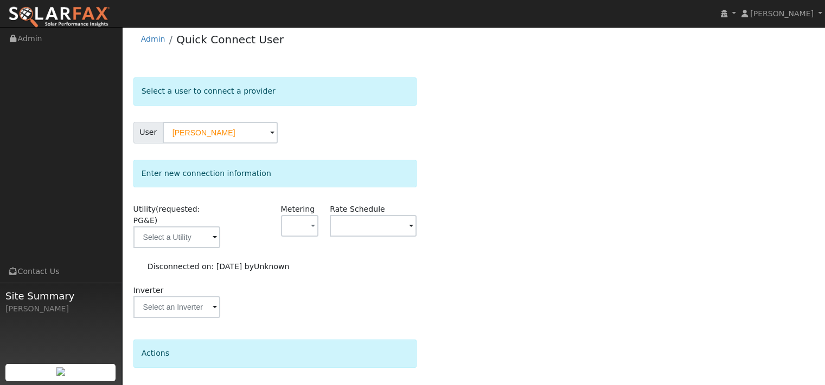
scroll to position [54, 0]
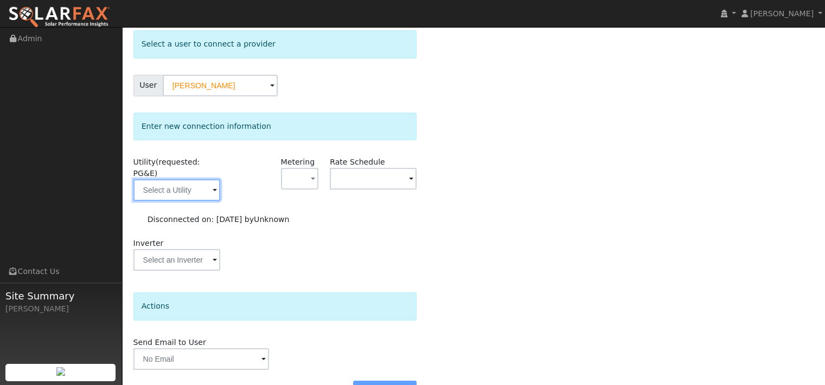
click at [217, 201] on input "text" at bounding box center [176, 190] width 87 height 22
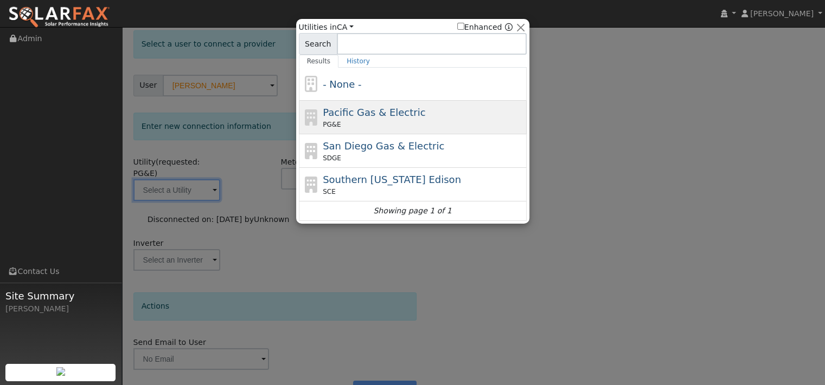
click at [329, 123] on span "PG&E" at bounding box center [332, 125] width 18 height 10
type input "PG&E"
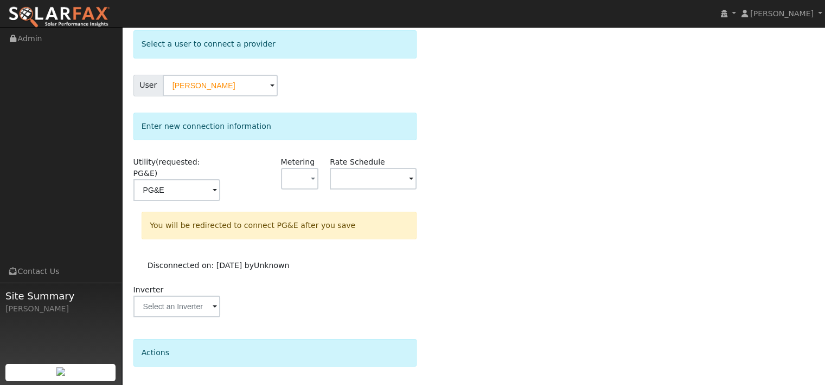
click at [527, 229] on div "Select a user to connect a provider User Dustin Osbun Account Default Account D…" at bounding box center [473, 243] width 680 height 426
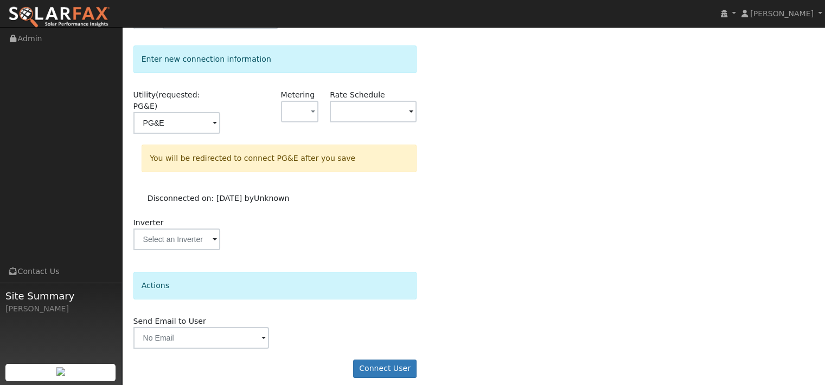
scroll to position [186, 0]
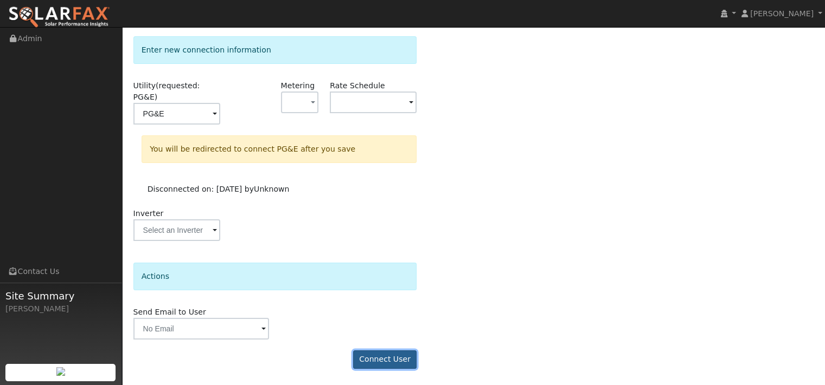
click at [383, 361] on button "Connect User" at bounding box center [385, 360] width 64 height 18
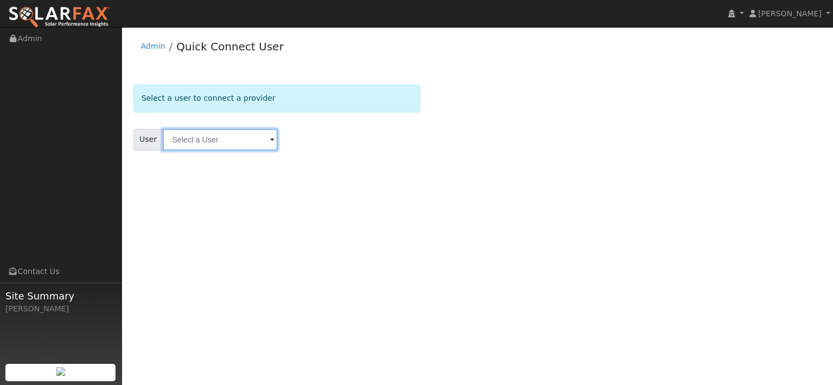
click at [229, 151] on input "text" at bounding box center [220, 140] width 115 height 22
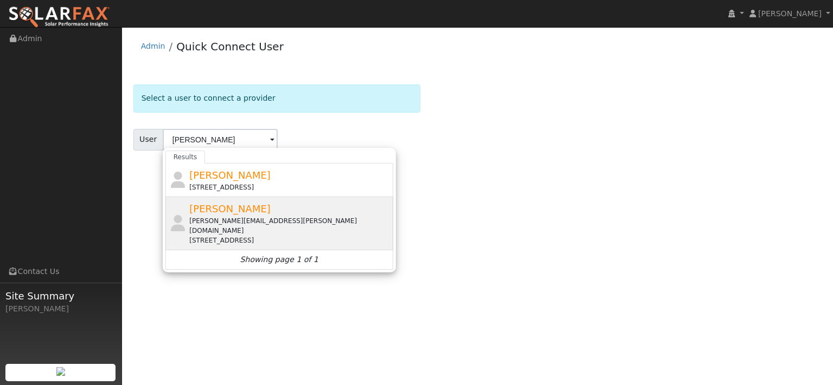
click at [233, 215] on span "[PERSON_NAME]" at bounding box center [229, 208] width 81 height 11
type input "[PERSON_NAME]"
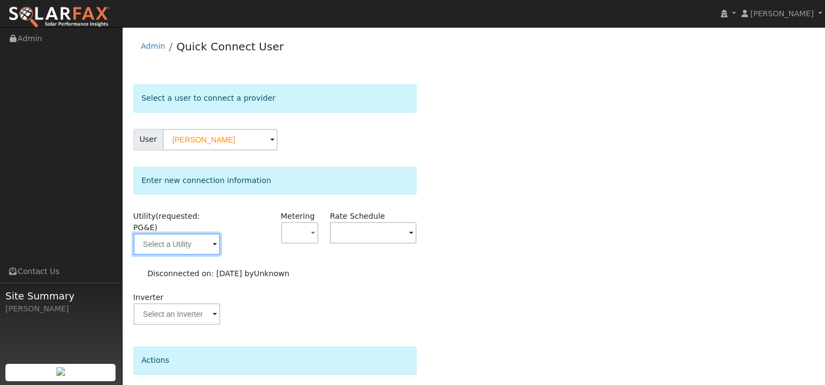
click at [202, 255] on input "text" at bounding box center [176, 245] width 87 height 22
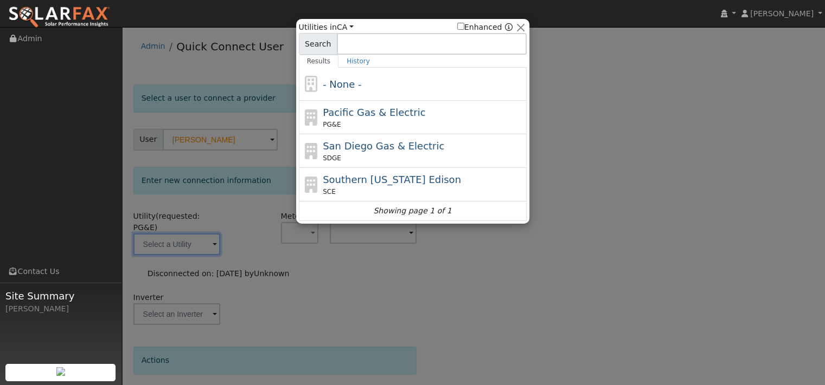
click at [173, 272] on div at bounding box center [412, 192] width 825 height 385
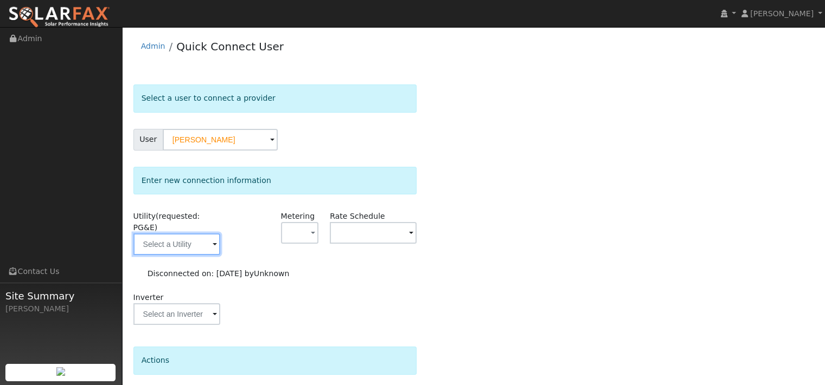
click at [178, 255] on input "text" at bounding box center [176, 245] width 87 height 22
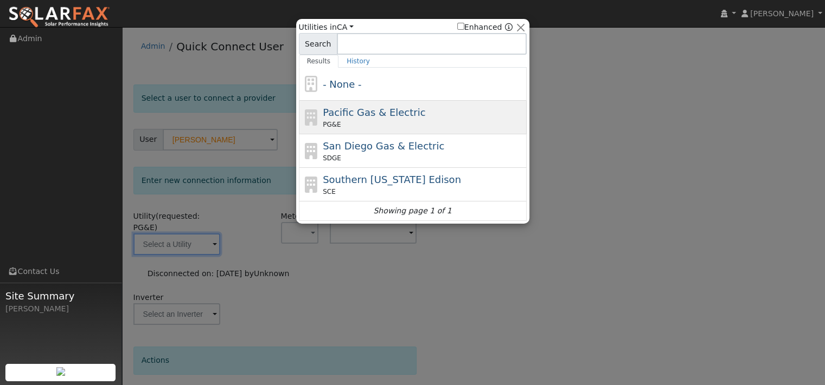
click at [344, 128] on div "PG&E" at bounding box center [423, 125] width 201 height 10
type input "PG&E"
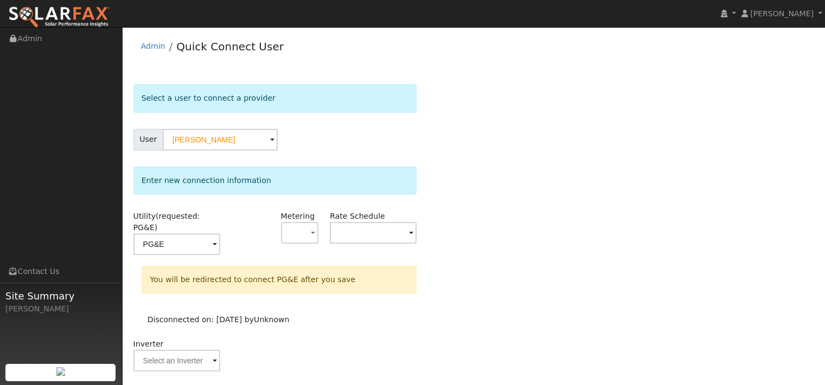
click at [494, 240] on div "Select a user to connect a provider User [PERSON_NAME] Account Default Account …" at bounding box center [473, 298] width 680 height 426
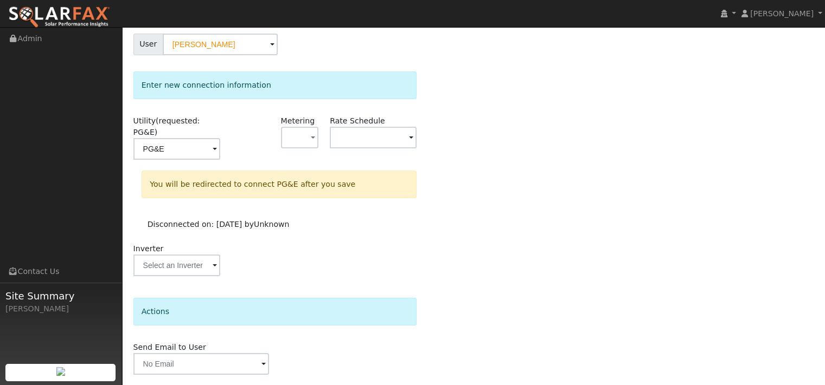
scroll to position [186, 0]
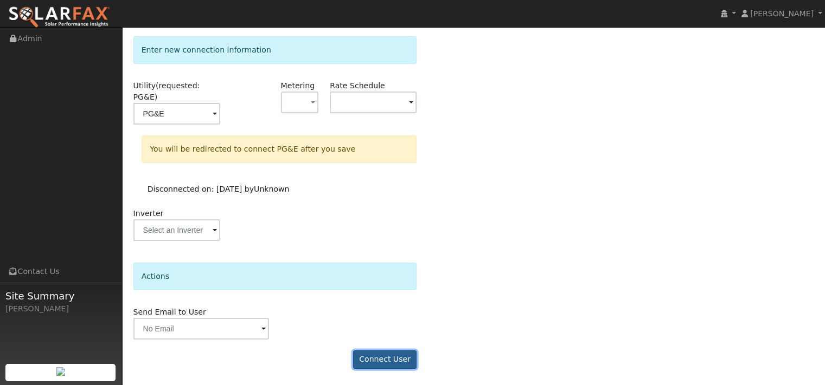
click at [384, 356] on button "Connect User" at bounding box center [385, 360] width 64 height 18
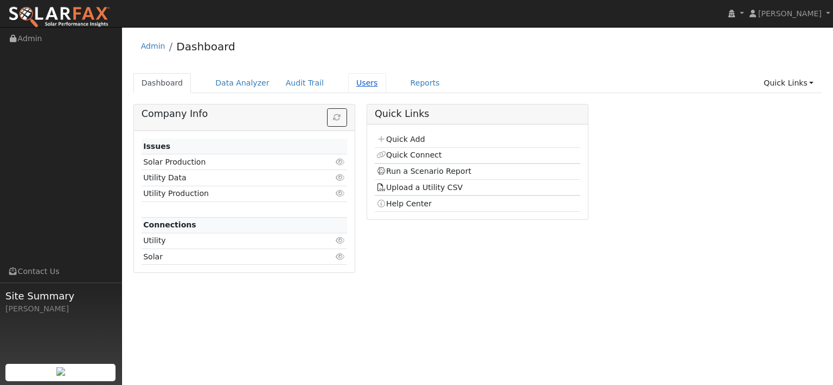
click at [386, 91] on link "Users" at bounding box center [367, 83] width 38 height 20
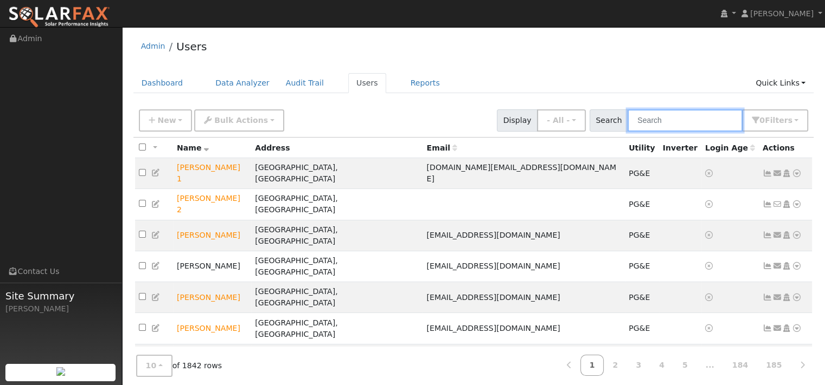
click at [671, 132] on input "text" at bounding box center [684, 121] width 115 height 22
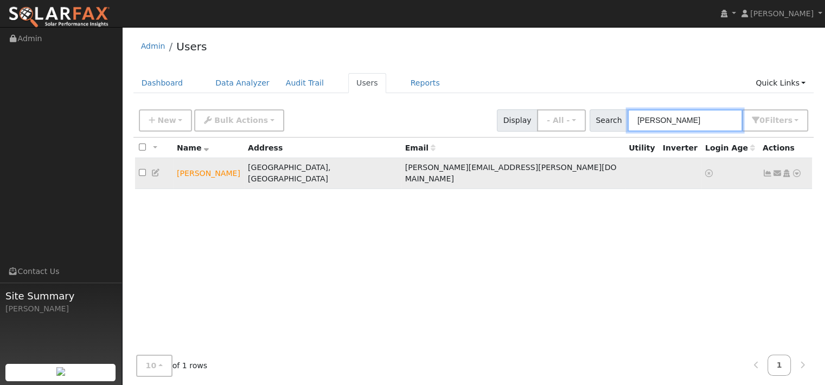
type input "dustin"
click at [792, 177] on icon at bounding box center [797, 174] width 10 height 8
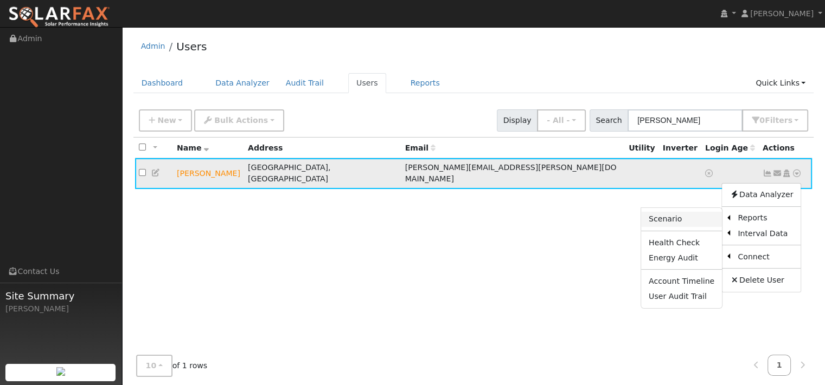
click at [651, 227] on link "Scenario" at bounding box center [681, 219] width 81 height 15
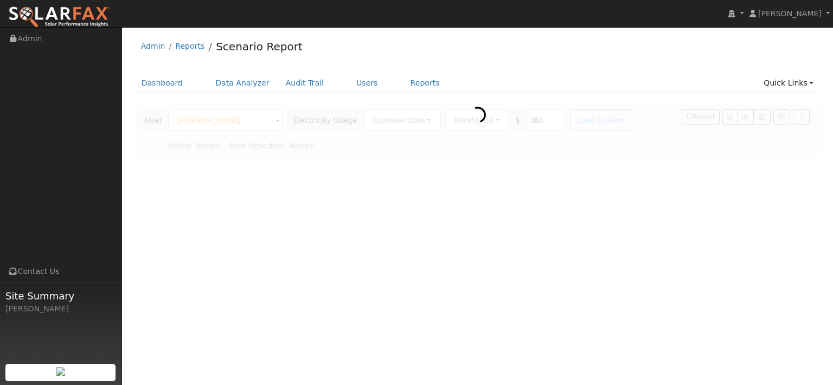
type input "Pacific Gas & Electric"
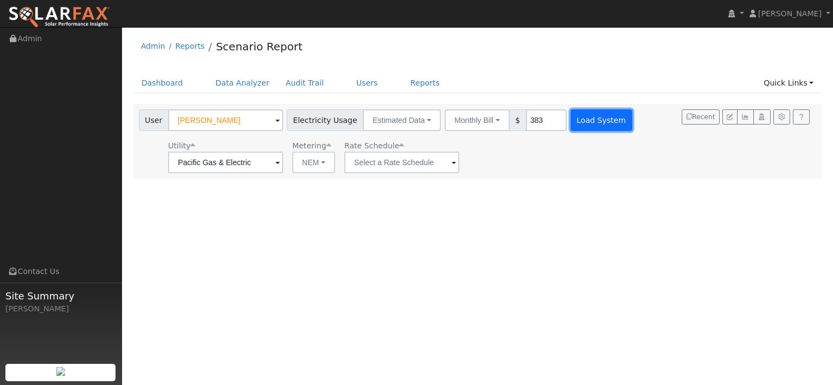
click at [632, 131] on button "Load System" at bounding box center [601, 121] width 62 height 22
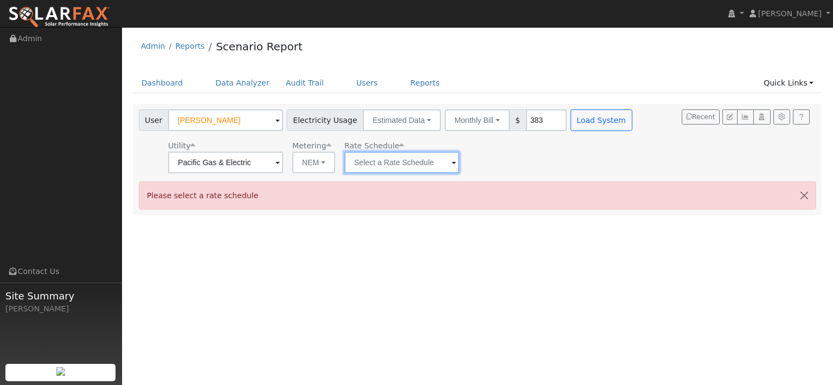
click at [413, 173] on input "text" at bounding box center [401, 163] width 115 height 22
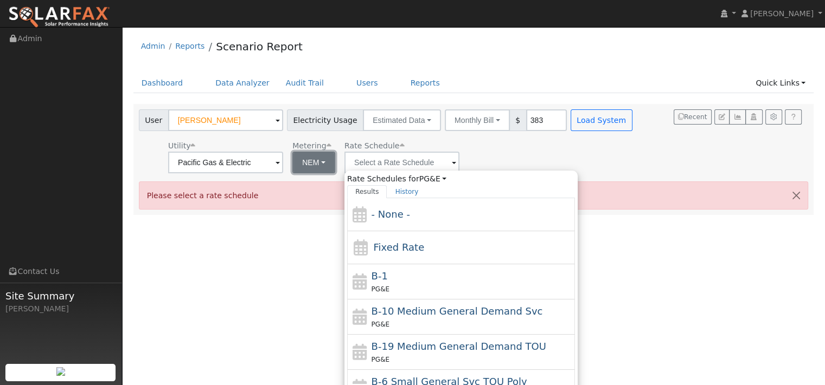
click at [335, 173] on button "NEM" at bounding box center [313, 163] width 43 height 22
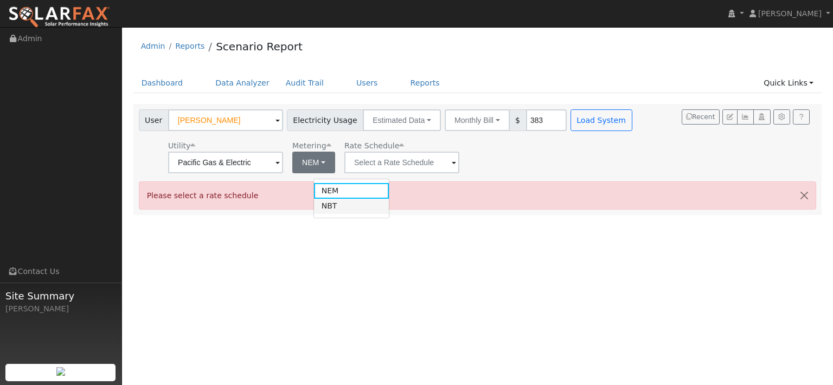
click at [338, 214] on link "NBT" at bounding box center [351, 206] width 75 height 15
type input "E-ELEC"
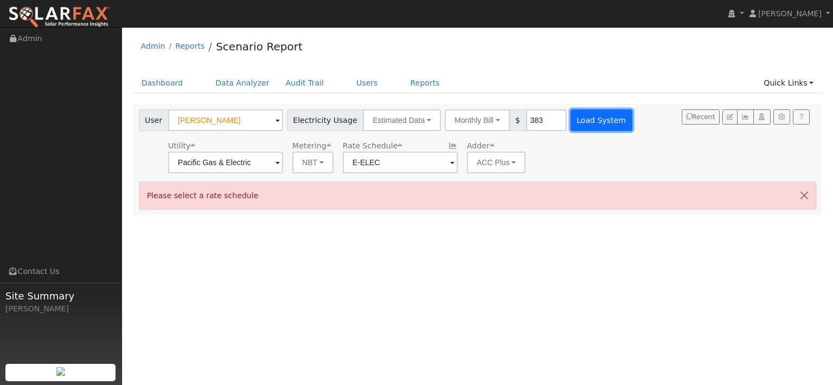
click at [632, 131] on button "Load System" at bounding box center [601, 121] width 62 height 22
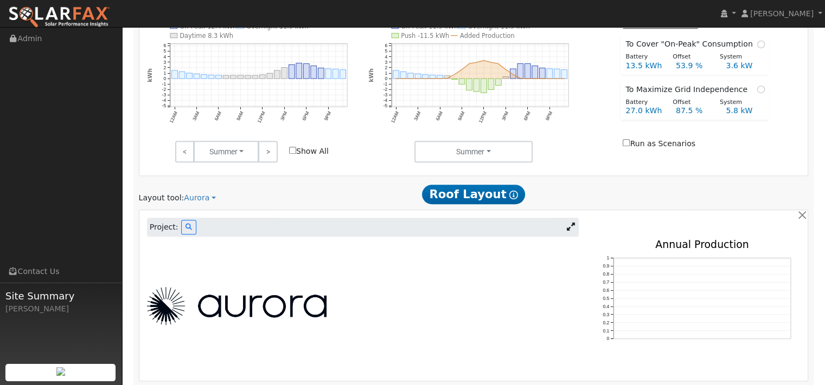
scroll to position [542, 0]
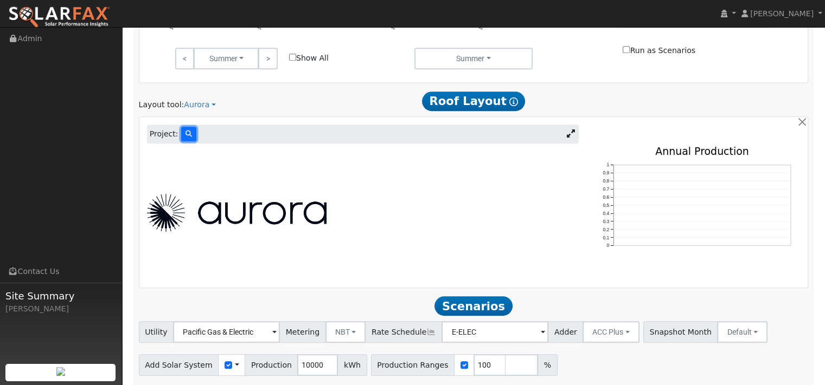
click at [196, 142] on button at bounding box center [188, 134] width 15 height 15
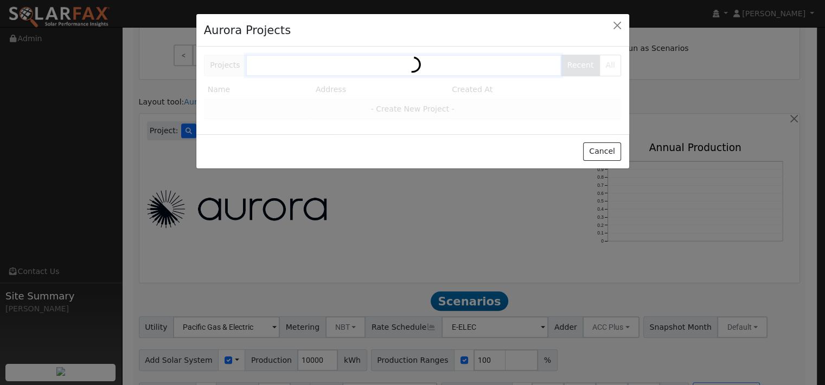
scroll to position [544, 0]
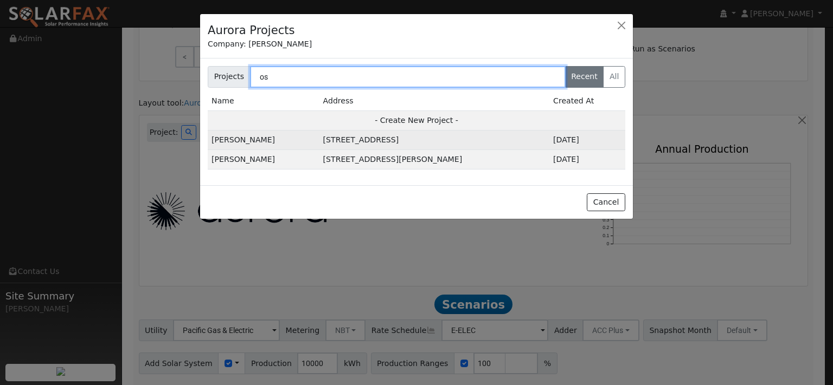
type input "o"
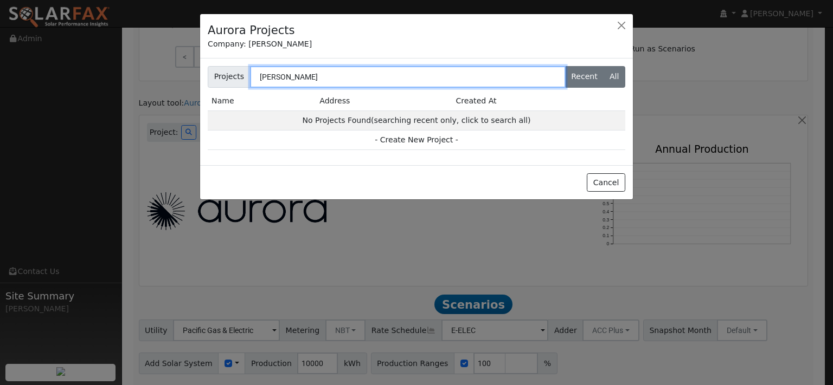
type input "dustin osbun"
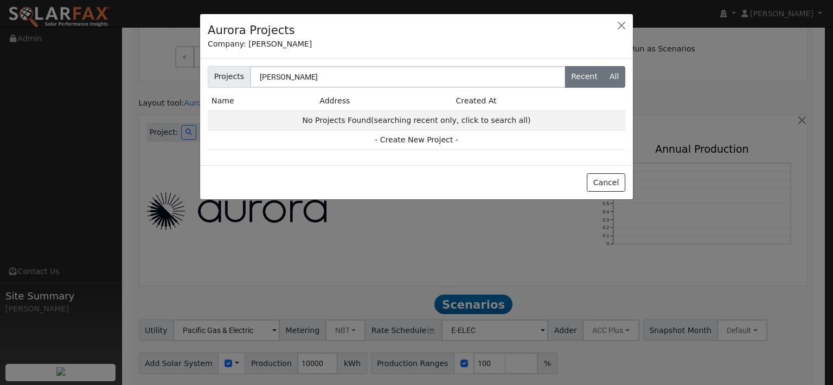
click at [608, 88] on label "All" at bounding box center [614, 77] width 22 height 22
click at [214, 73] on input "All" at bounding box center [210, 69] width 7 height 7
radio input "true"
radio input "false"
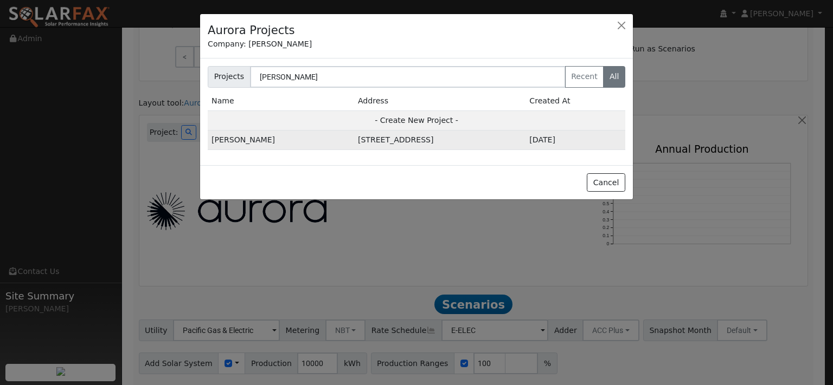
click at [390, 150] on td "643 Laurelwood Cir, Vacaville, CA 95687, USA" at bounding box center [439, 141] width 171 height 20
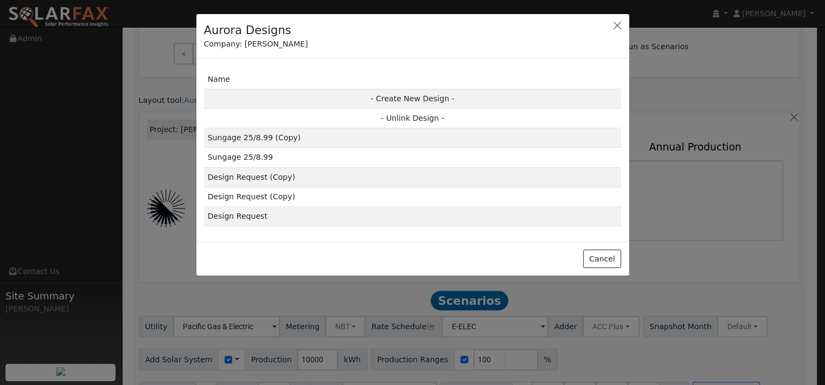
scroll to position [545, 0]
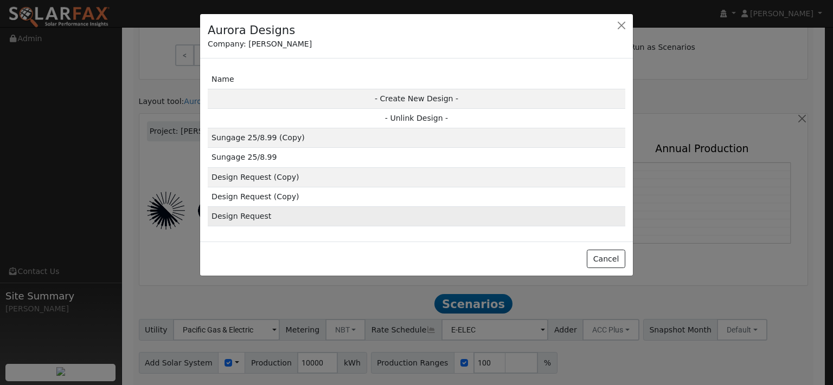
click at [242, 226] on td "Design Request" at bounding box center [416, 217] width 417 height 20
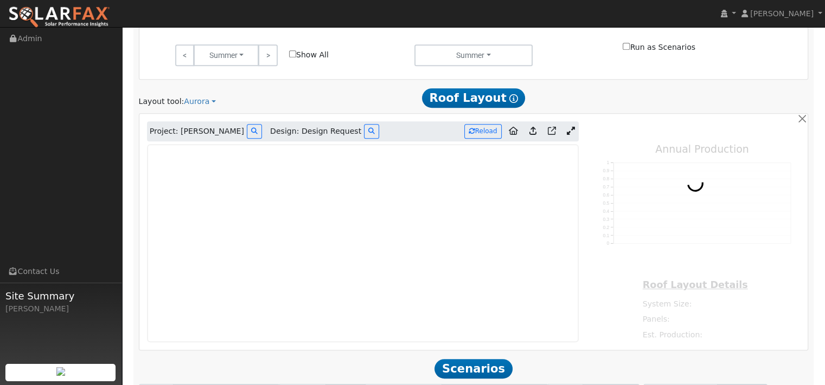
type input "25065"
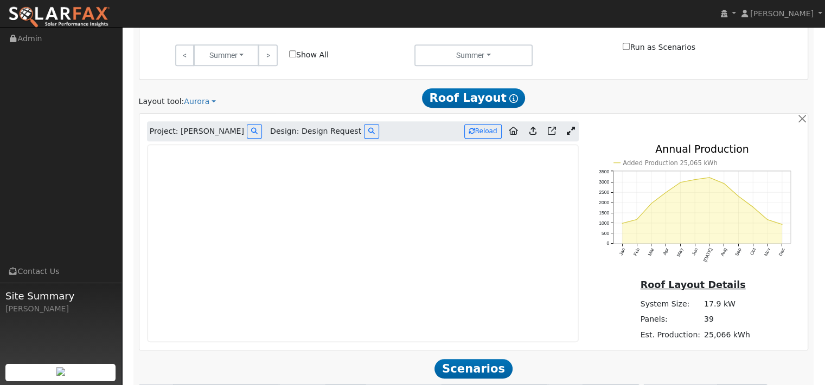
click at [529, 135] on icon at bounding box center [532, 131] width 7 height 8
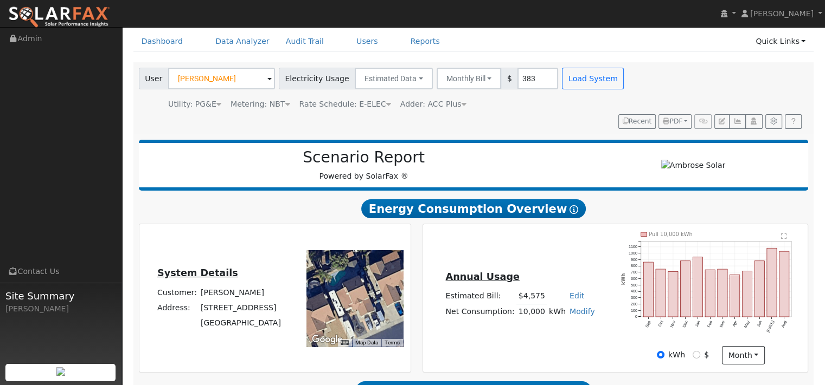
scroll to position [3, 0]
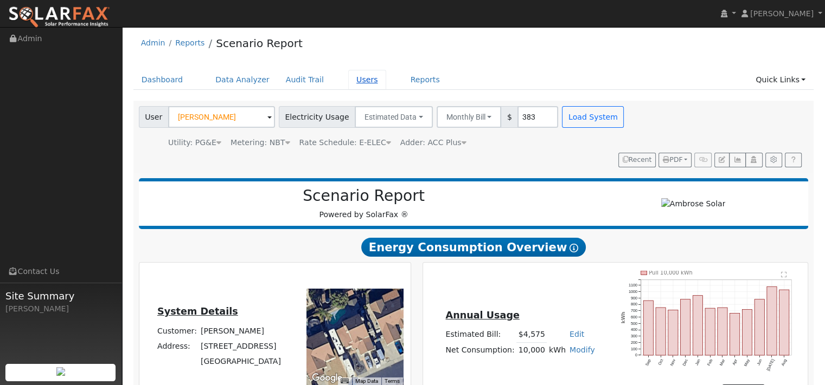
click at [386, 90] on link "Users" at bounding box center [367, 80] width 38 height 20
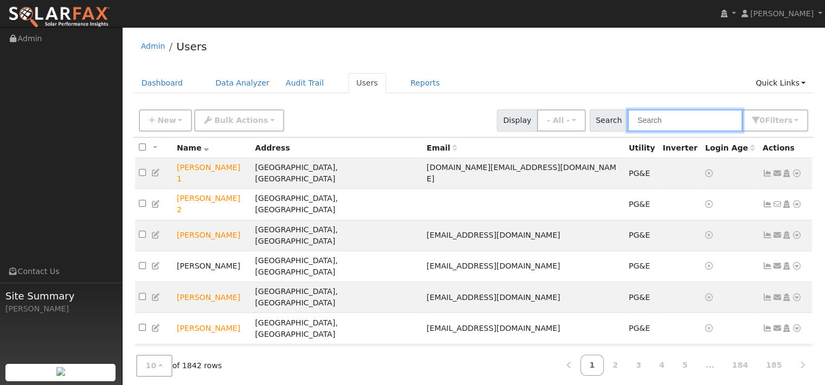
click at [634, 132] on input "text" at bounding box center [684, 121] width 115 height 22
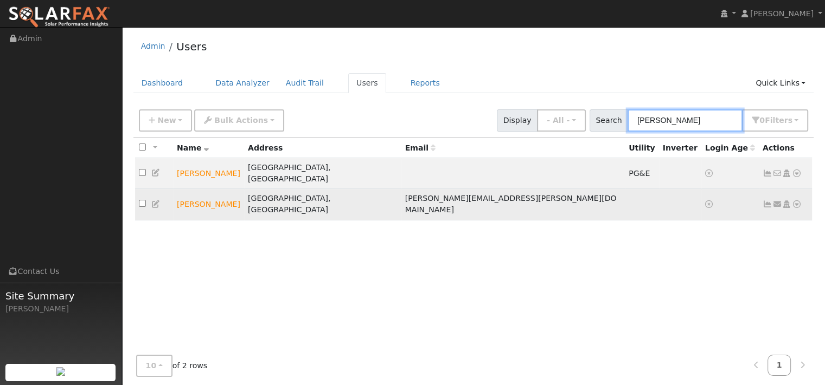
type input "[PERSON_NAME]"
click at [793, 208] on icon at bounding box center [797, 205] width 10 height 8
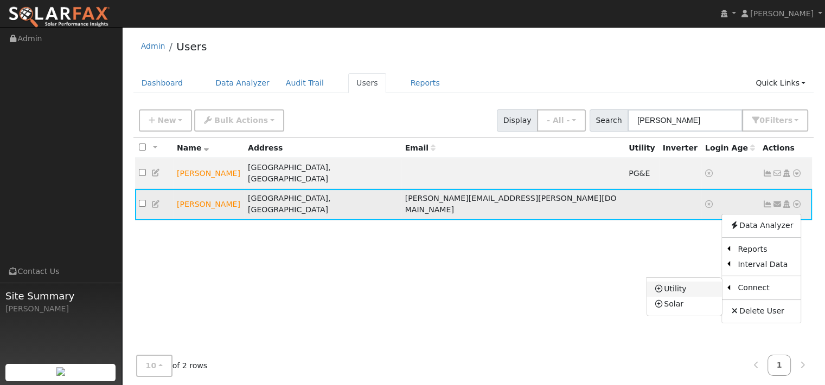
click at [652, 297] on link "Utility" at bounding box center [683, 289] width 75 height 15
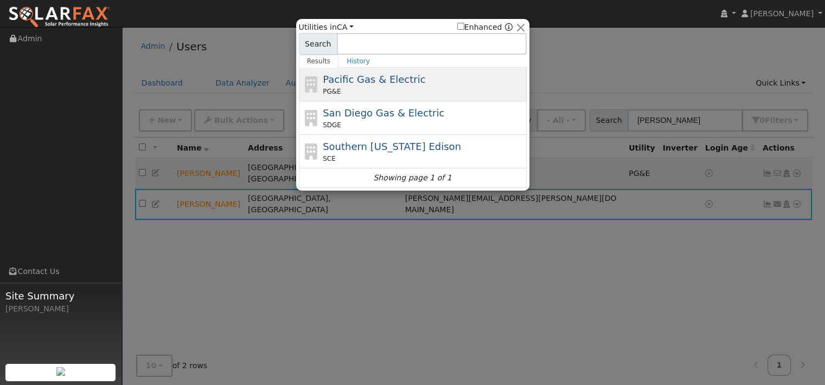
click at [351, 92] on div "PG&E" at bounding box center [423, 92] width 201 height 10
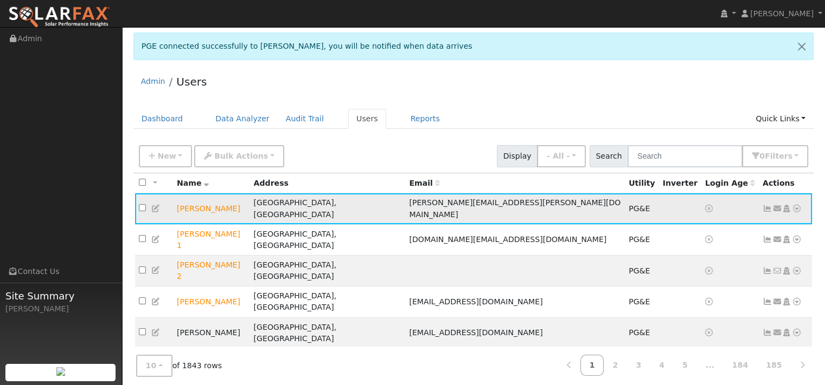
click at [792, 213] on icon at bounding box center [797, 209] width 10 height 8
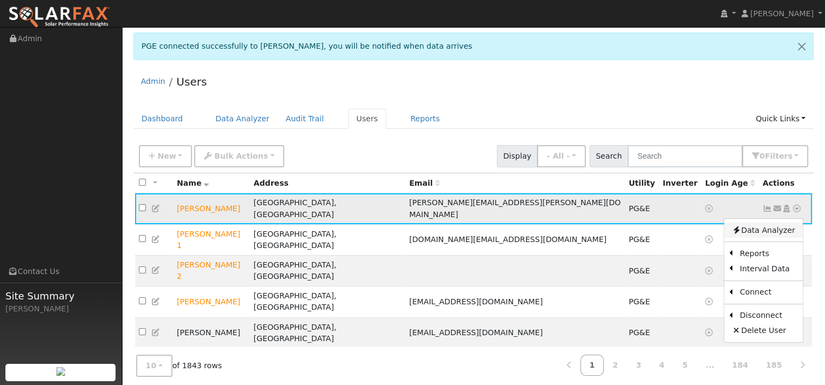
click at [769, 238] on link "Data Analyzer" at bounding box center [763, 230] width 79 height 15
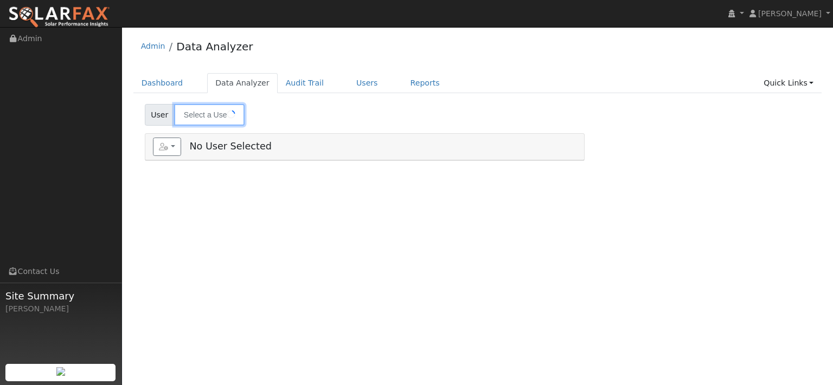
type input "[PERSON_NAME]"
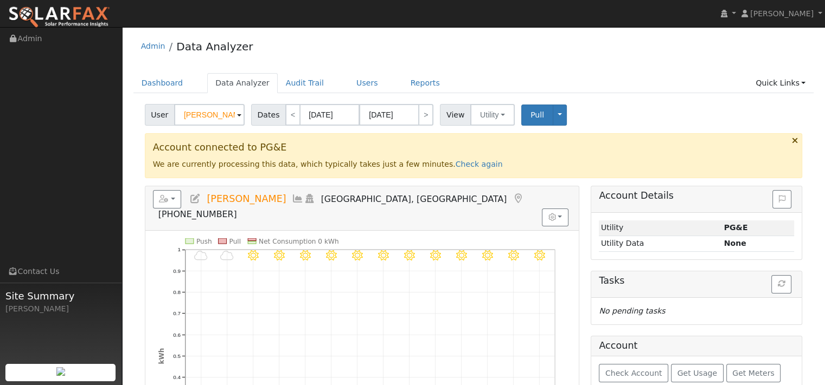
click at [318, 53] on div "Admin Data Analyzer" at bounding box center [473, 49] width 680 height 33
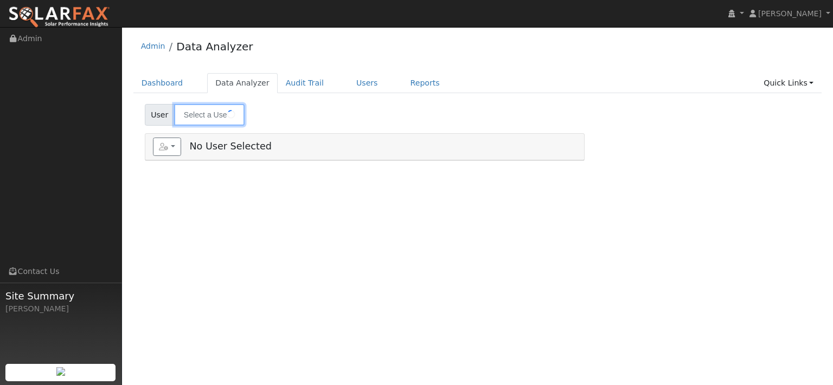
type input "[PERSON_NAME]"
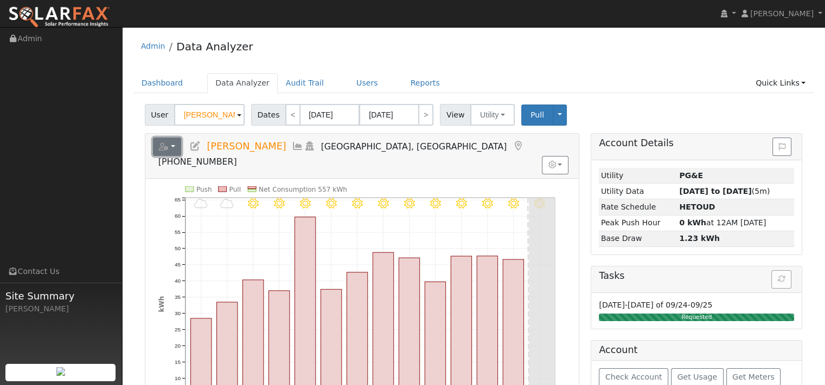
click at [166, 151] on icon "button" at bounding box center [164, 147] width 10 height 8
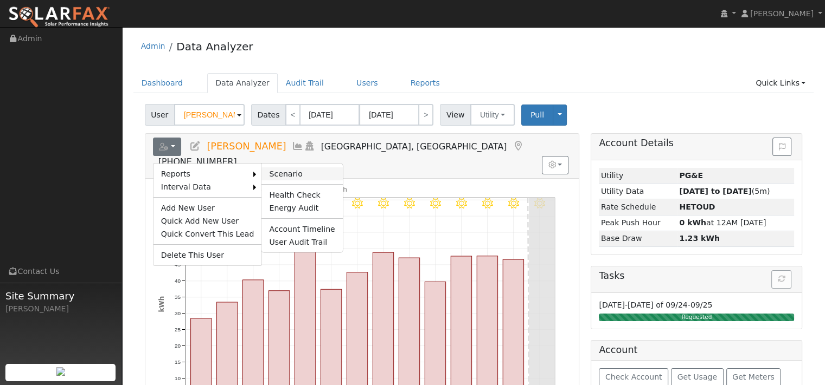
click at [305, 181] on link "Scenario" at bounding box center [301, 174] width 81 height 13
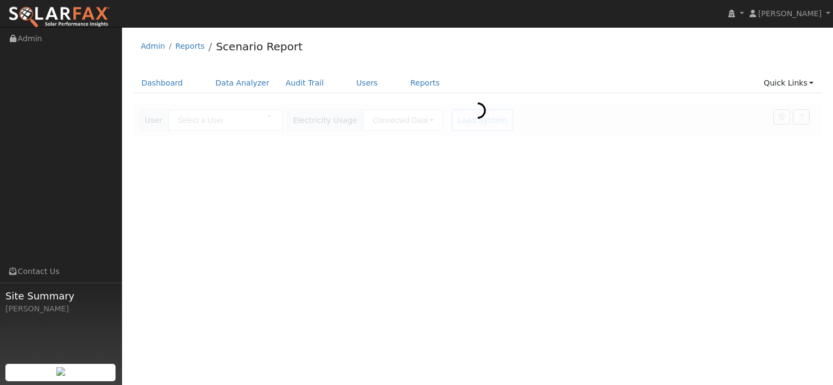
type input "[PERSON_NAME]"
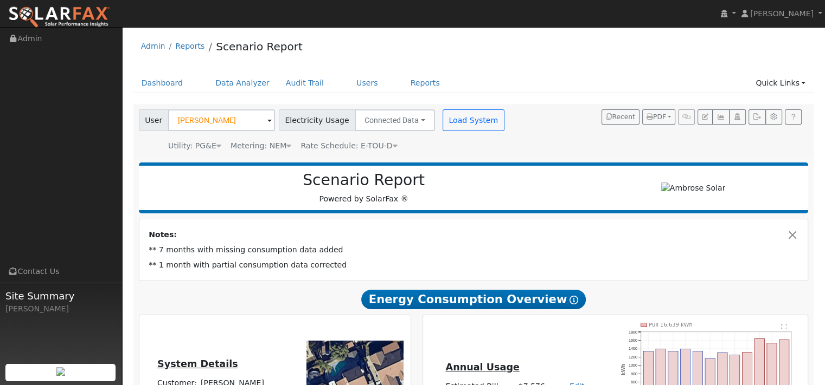
scroll to position [54, 0]
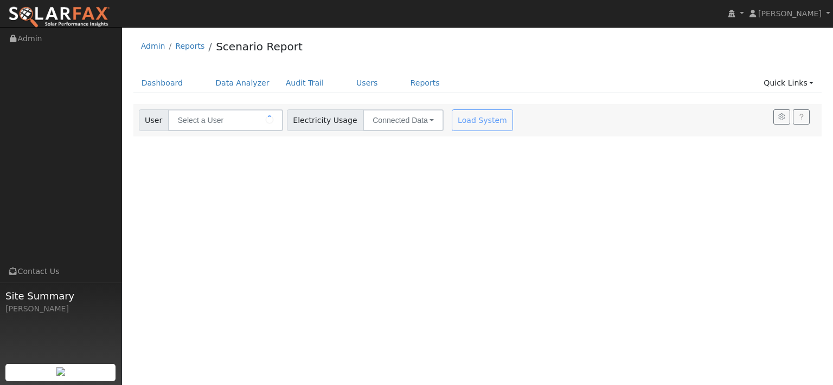
type input "[PERSON_NAME]"
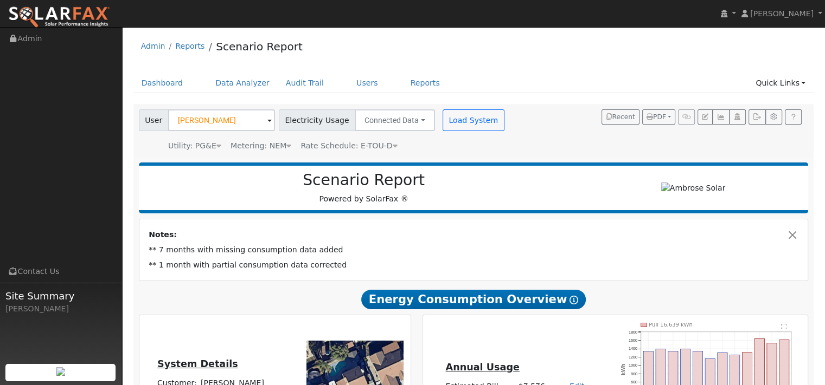
type input "25065"
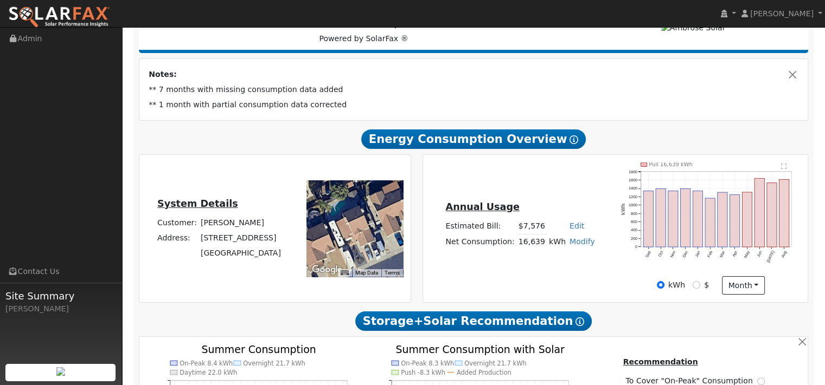
scroll to position [163, 0]
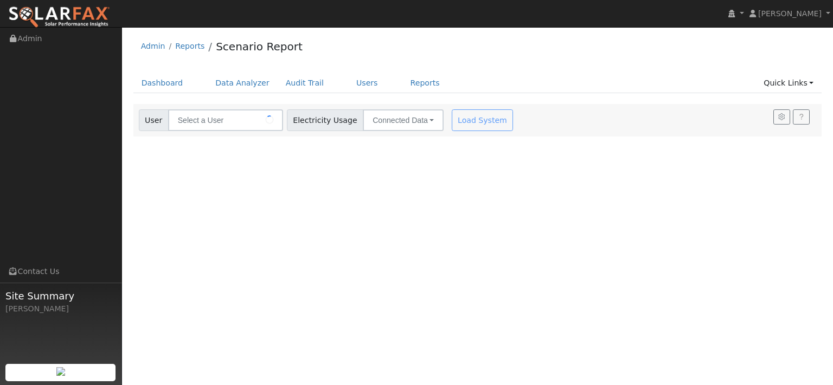
type input "[PERSON_NAME]"
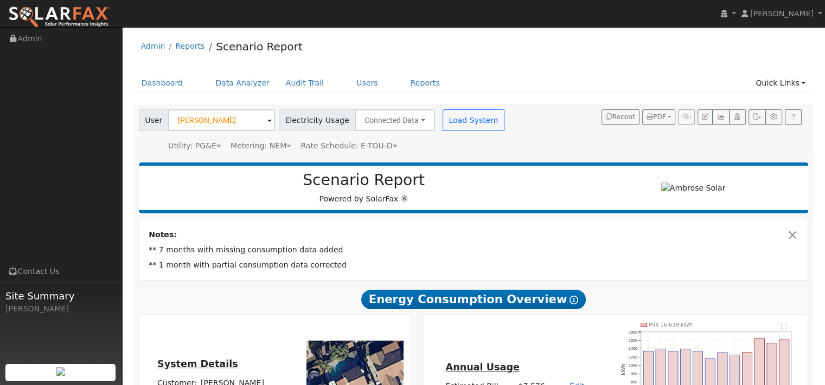
type input "25065"
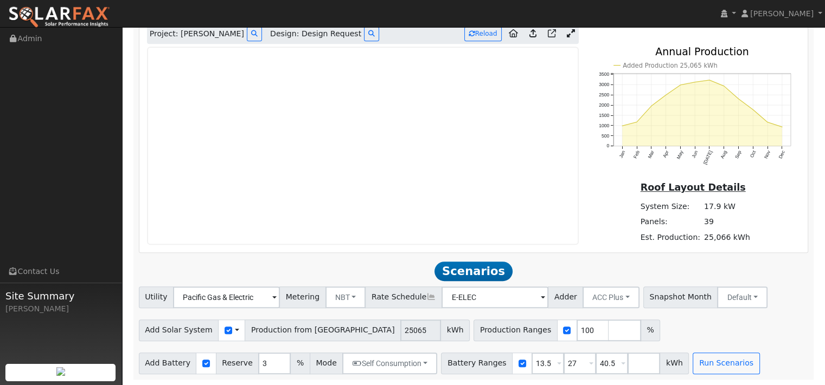
scroll to position [705, 0]
click at [375, 37] on icon at bounding box center [371, 33] width 7 height 7
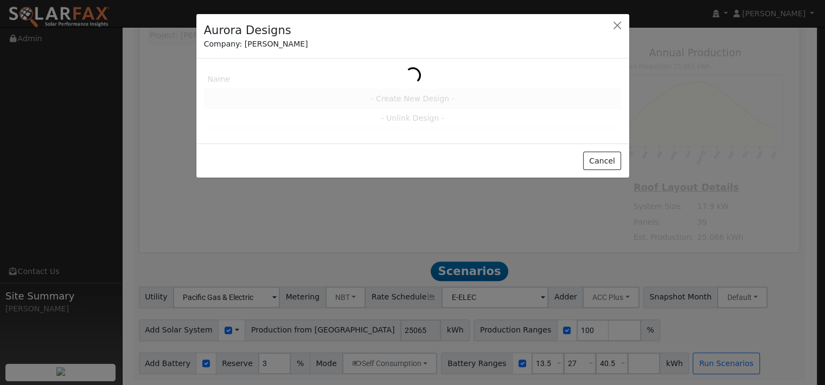
scroll to position [706, 0]
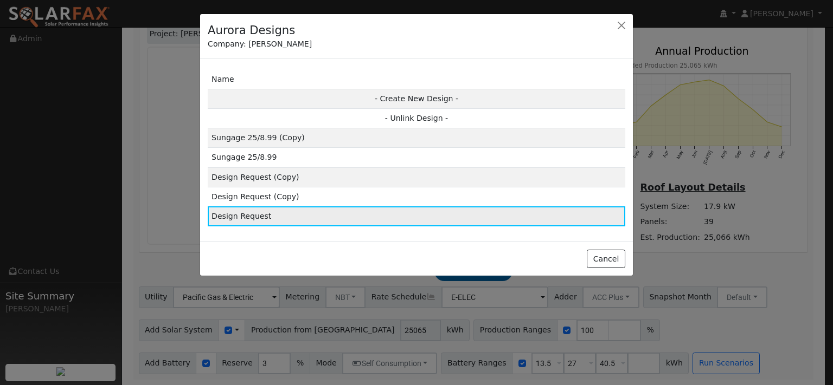
click at [251, 226] on td "Design Request" at bounding box center [416, 217] width 417 height 20
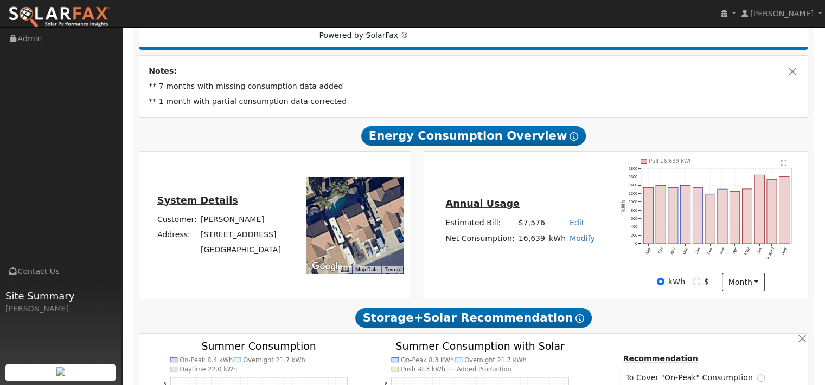
scroll to position [0, 0]
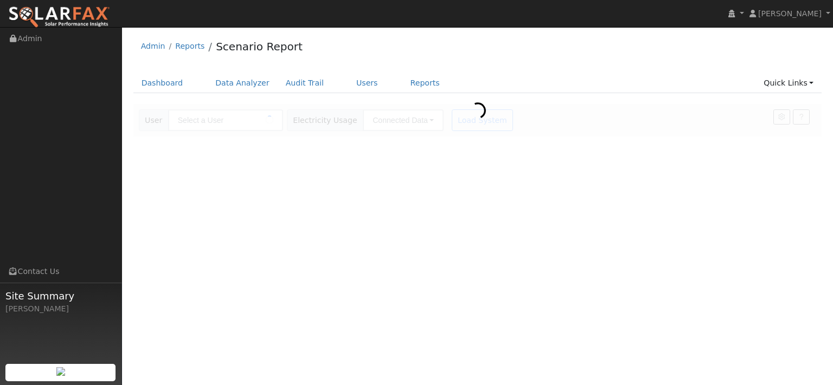
type input "[PERSON_NAME]"
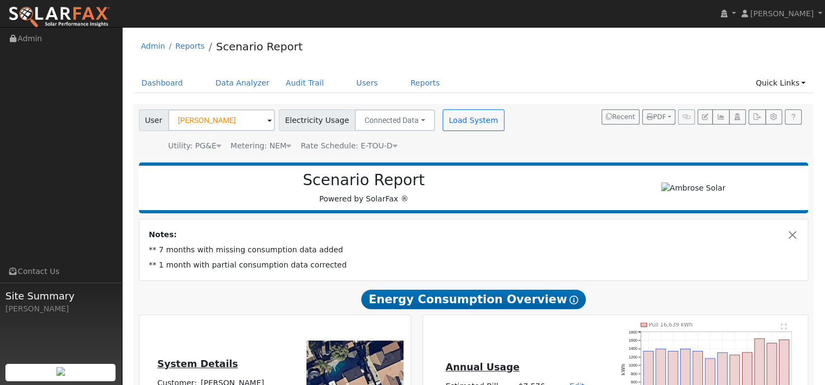
type input "25065"
click at [263, 79] on link "Data Analyzer" at bounding box center [242, 83] width 70 height 20
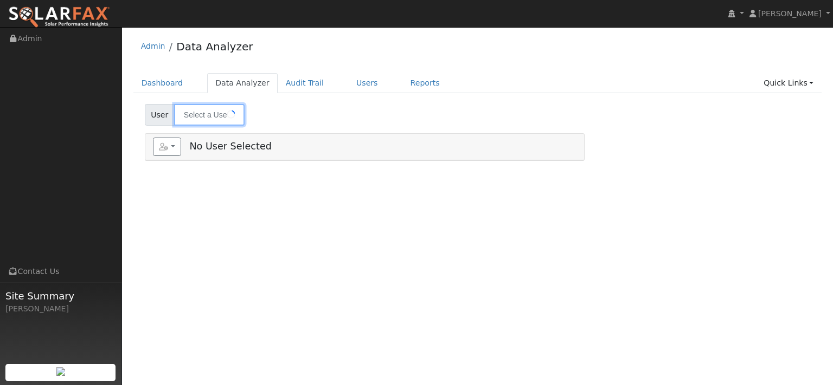
type input "[PERSON_NAME]"
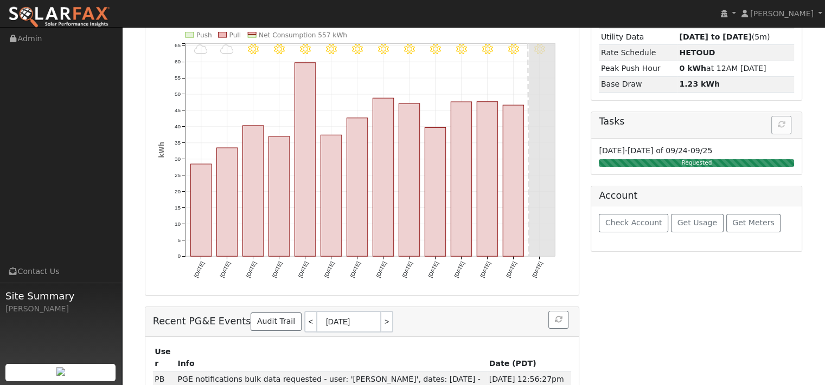
scroll to position [163, 0]
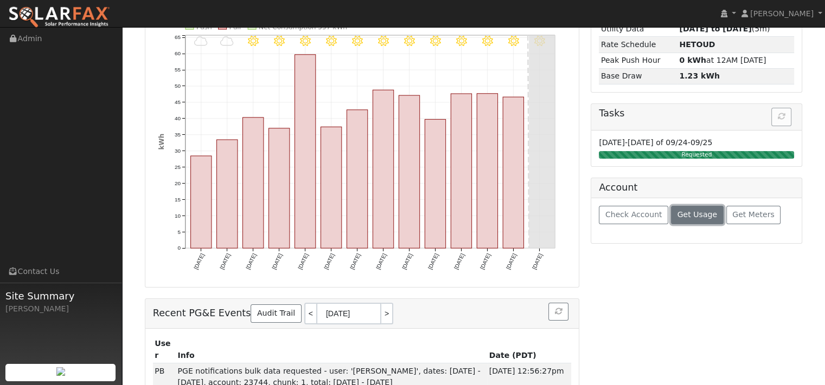
click at [696, 219] on span "Get Usage" at bounding box center [697, 214] width 40 height 9
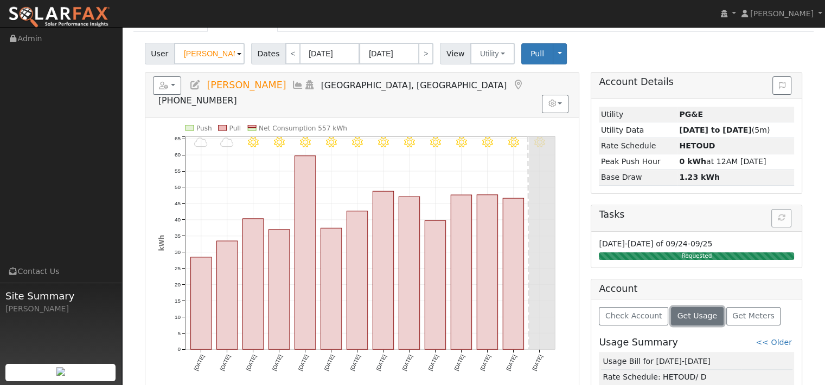
scroll to position [0, 0]
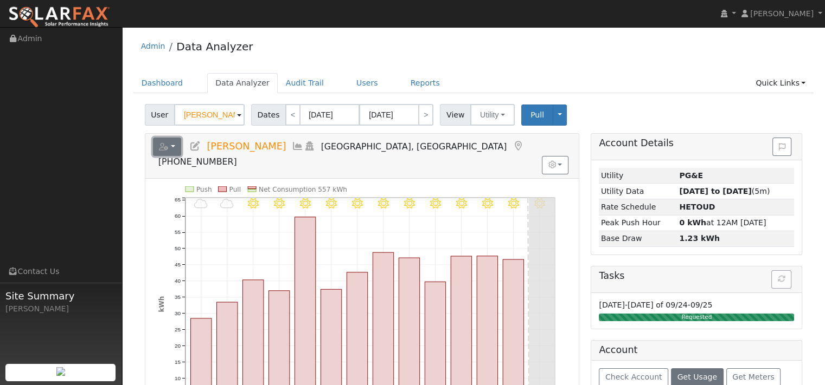
click at [181, 156] on button "button" at bounding box center [167, 147] width 29 height 18
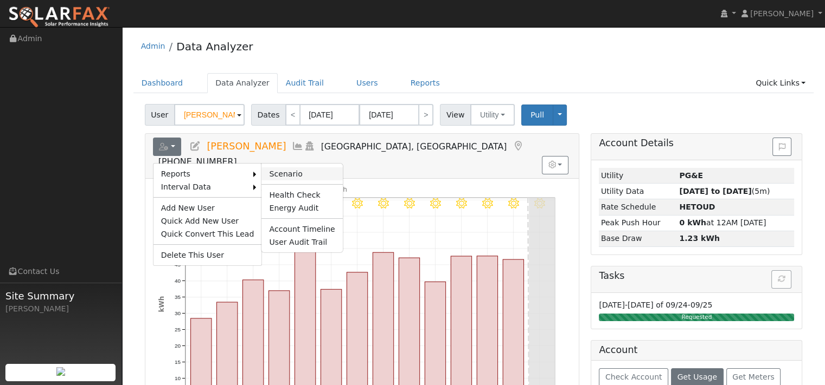
click at [292, 181] on link "Scenario" at bounding box center [301, 174] width 81 height 13
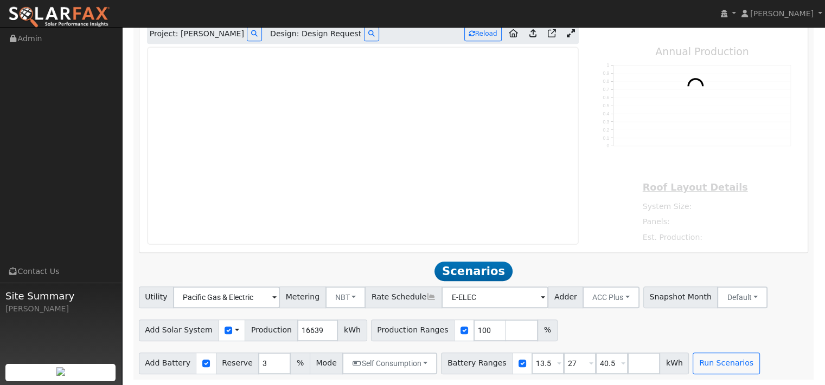
type input "25065"
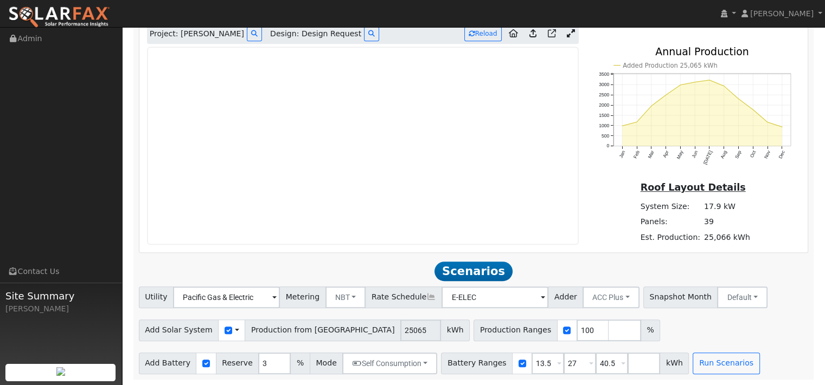
scroll to position [651, 0]
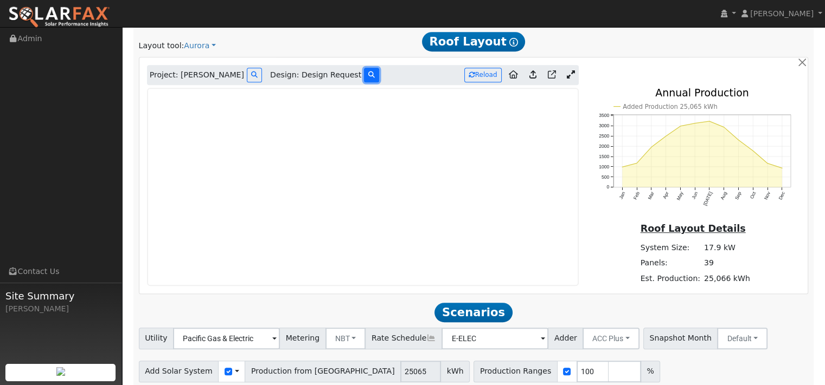
click at [375, 78] on icon at bounding box center [371, 75] width 7 height 7
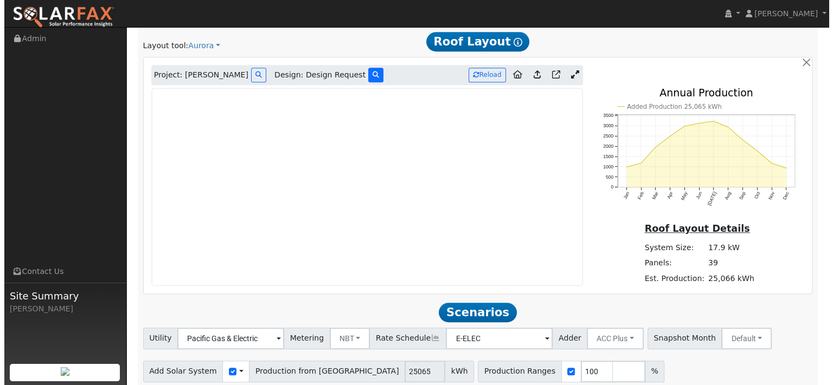
scroll to position [652, 0]
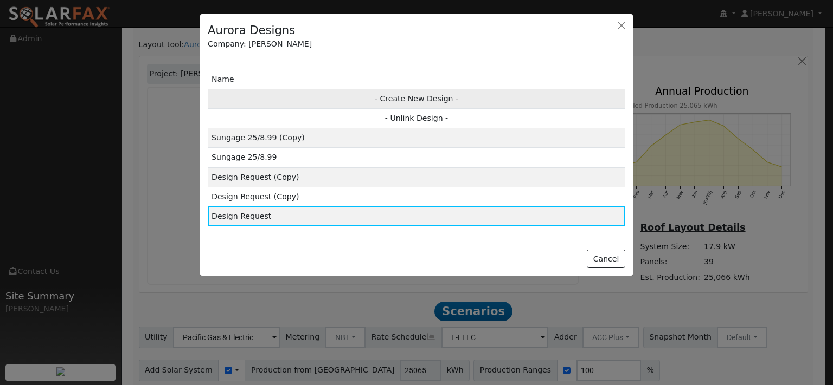
click at [413, 108] on td "- Create New Design -" at bounding box center [416, 99] width 417 height 20
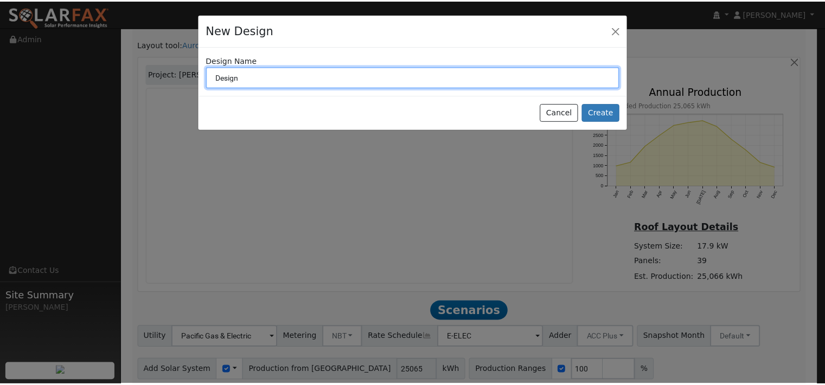
scroll to position [653, 0]
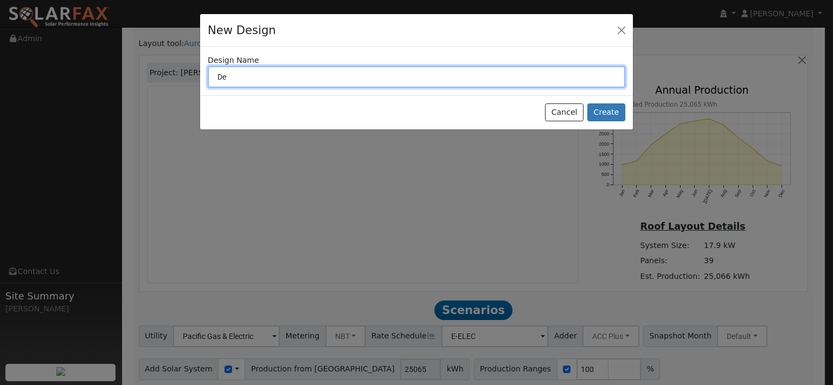
type input "D"
type input "Goodleap"
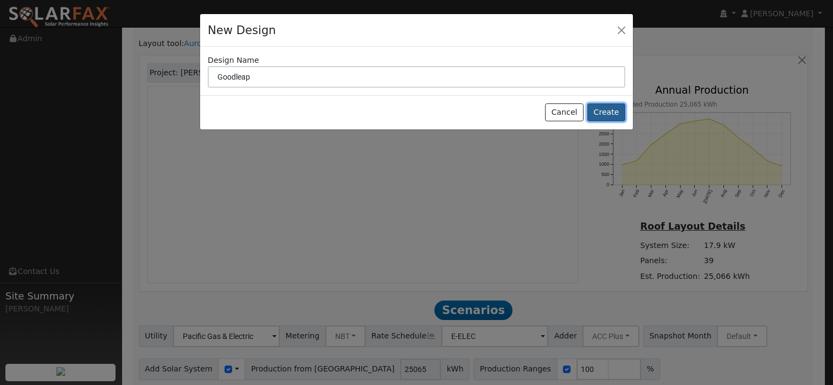
click at [599, 122] on button "Create" at bounding box center [606, 113] width 38 height 18
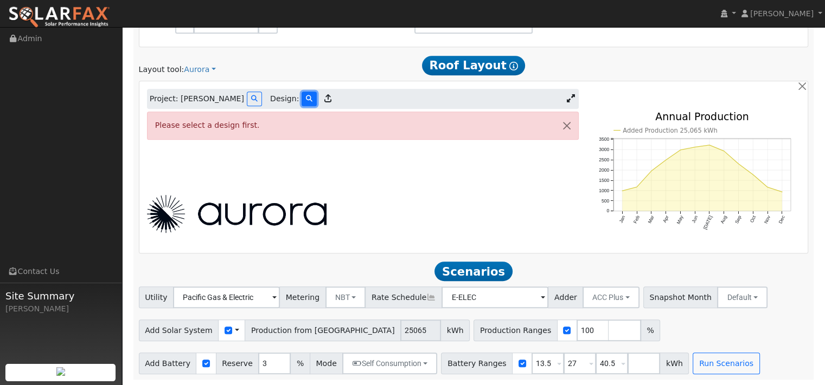
click at [312, 102] on icon at bounding box center [309, 98] width 7 height 7
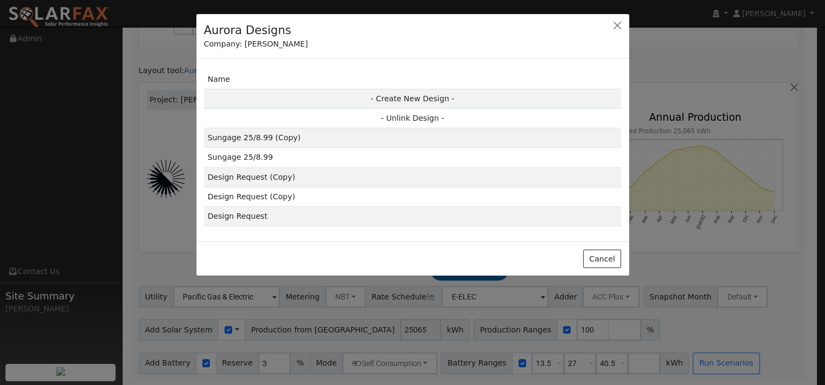
scroll to position [654, 0]
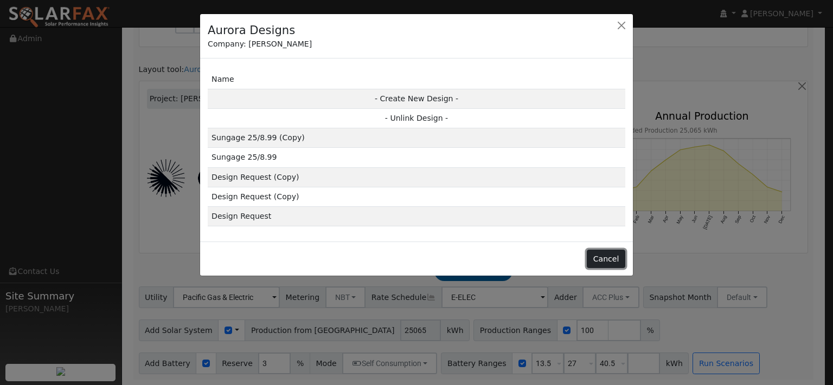
click at [597, 268] on button "Cancel" at bounding box center [606, 259] width 38 height 18
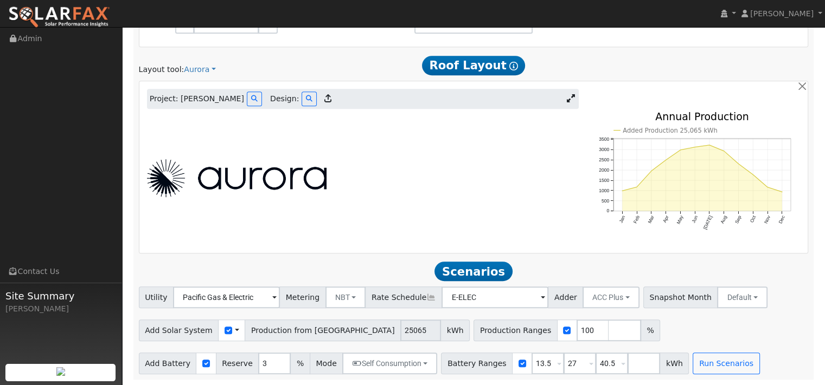
click at [305, 110] on div "Project: Dustin Osbun Design:" at bounding box center [363, 99] width 432 height 21
click at [310, 106] on button at bounding box center [308, 99] width 15 height 15
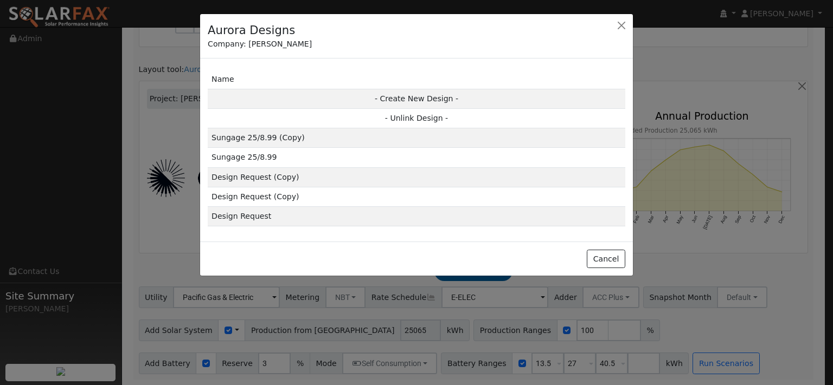
click at [247, 89] on td "Name" at bounding box center [416, 80] width 417 height 20
click at [230, 89] on td "Name" at bounding box center [416, 80] width 417 height 20
click at [599, 268] on button "Cancel" at bounding box center [606, 259] width 38 height 18
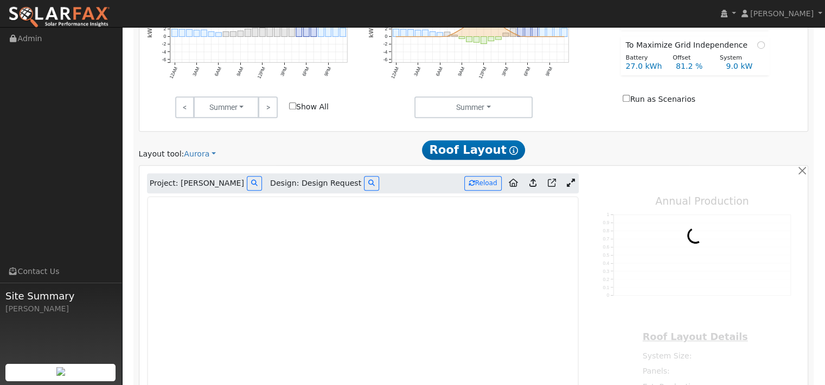
type input "25065"
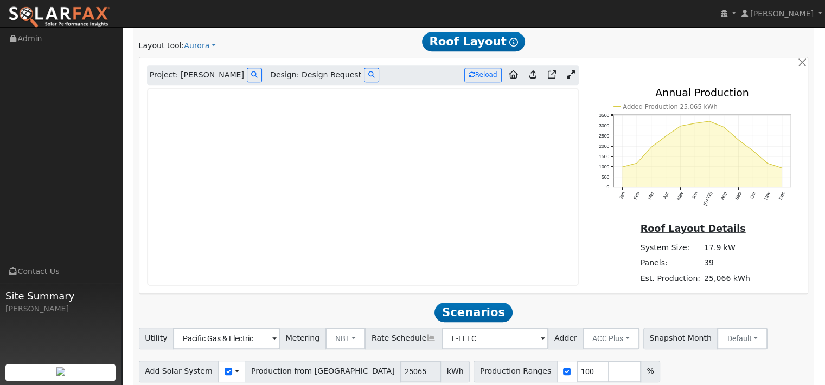
scroll to position [705, 0]
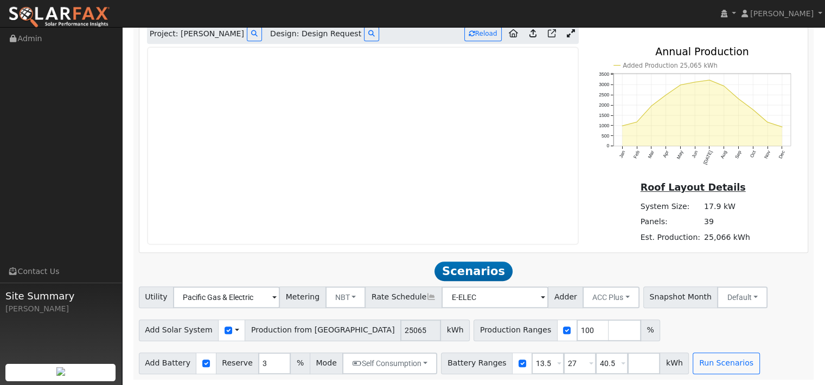
click at [529, 37] on icon at bounding box center [532, 33] width 7 height 8
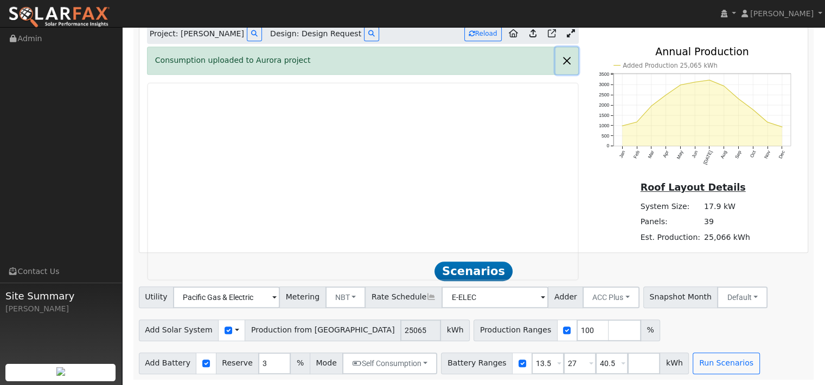
click at [565, 74] on button "button" at bounding box center [566, 60] width 23 height 27
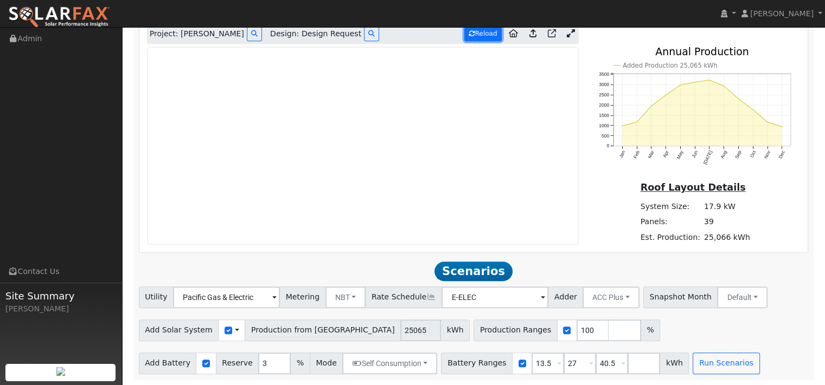
click at [472, 41] on button "Reload" at bounding box center [482, 34] width 37 height 15
click at [563, 42] on link at bounding box center [571, 34] width 16 height 16
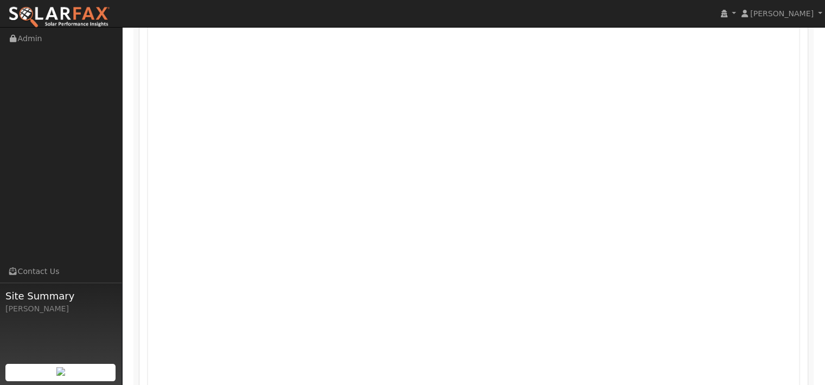
scroll to position [735, 0]
